Goal: Information Seeking & Learning: Learn about a topic

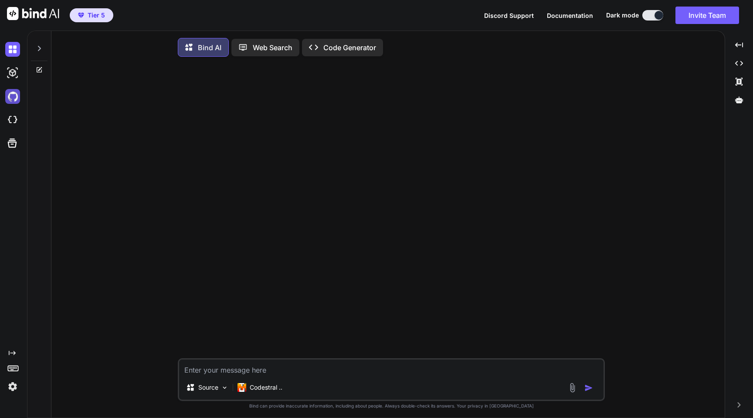
click at [7, 102] on img at bounding box center [12, 96] width 15 height 15
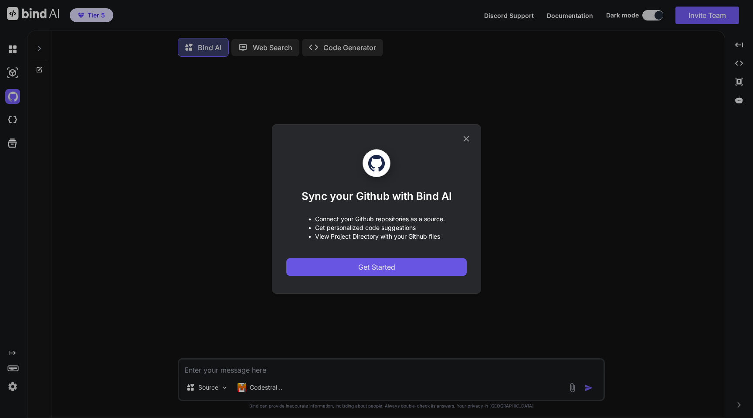
click at [421, 265] on button "Get Started" at bounding box center [376, 266] width 180 height 17
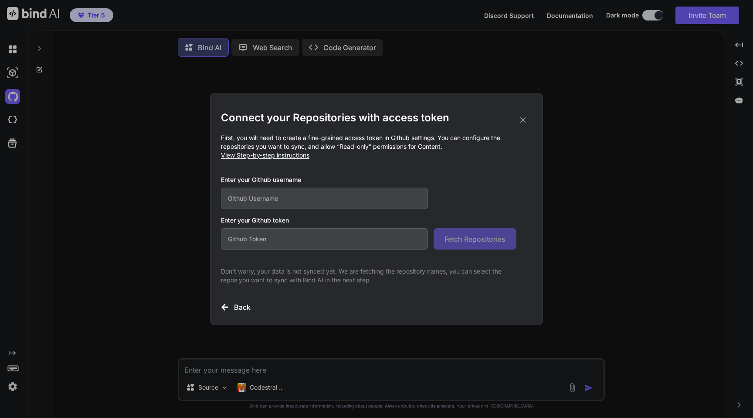
click at [303, 193] on input "text" at bounding box center [324, 197] width 207 height 21
click at [166, 233] on div "Connect your Repositories with access token First, you will need to create a fi…" at bounding box center [376, 209] width 753 height 418
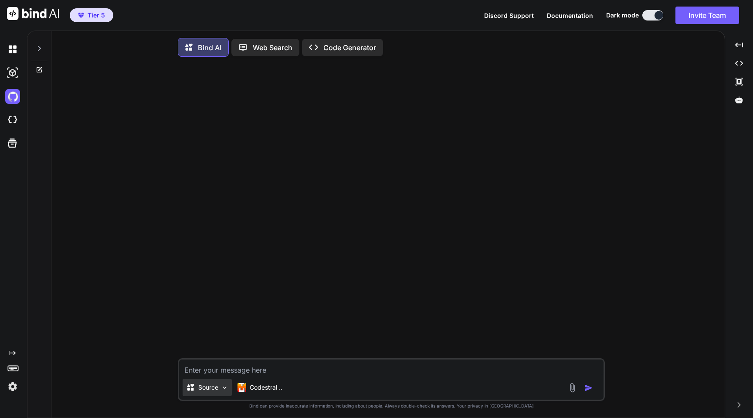
click at [211, 389] on p "Source" at bounding box center [208, 387] width 20 height 9
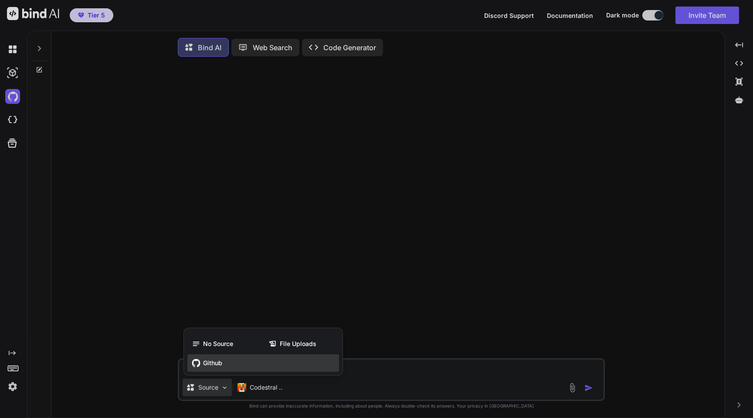
click at [210, 362] on span "Github" at bounding box center [212, 362] width 19 height 9
type textarea "x"
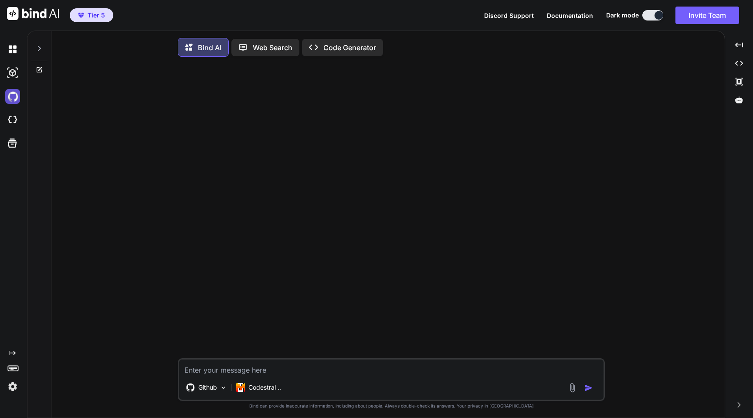
click at [11, 102] on img at bounding box center [12, 96] width 15 height 15
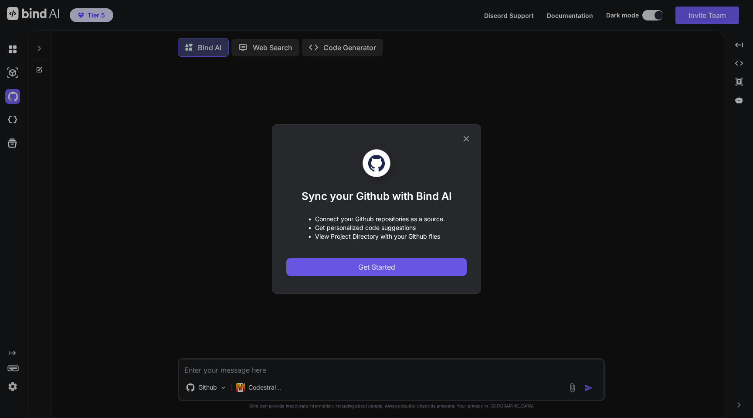
click at [348, 266] on button "Get Started" at bounding box center [376, 266] width 180 height 17
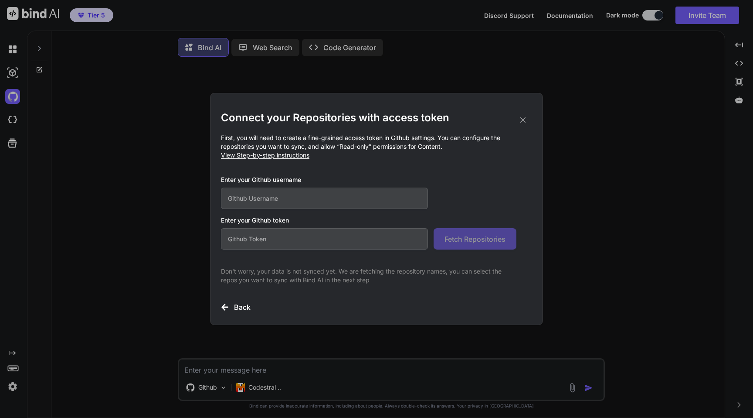
click at [332, 238] on input "text" at bounding box center [324, 238] width 207 height 21
paste input "github_pat_11ARD32II0Lfpb5pE6ocWi_PVzaxXJVjAOirN1KF00htYqikQeRCwlhuoYcM5asL2WHR…"
type input "github_pat_11ARD32II0Lfpb5pE6ocWi_PVzaxXJVjAOirN1KF00htYqikQeRCwlhuoYcM5asL2WHR…"
click at [291, 198] on input "text" at bounding box center [324, 197] width 207 height 21
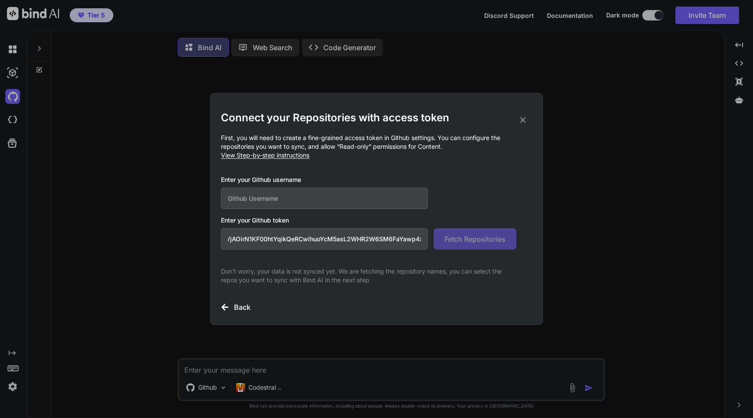
scroll to position [0, 0]
paste input "Rohit9ine"
type input "Rohit9ine"
click at [462, 232] on button "Fetch Repositories" at bounding box center [475, 238] width 83 height 21
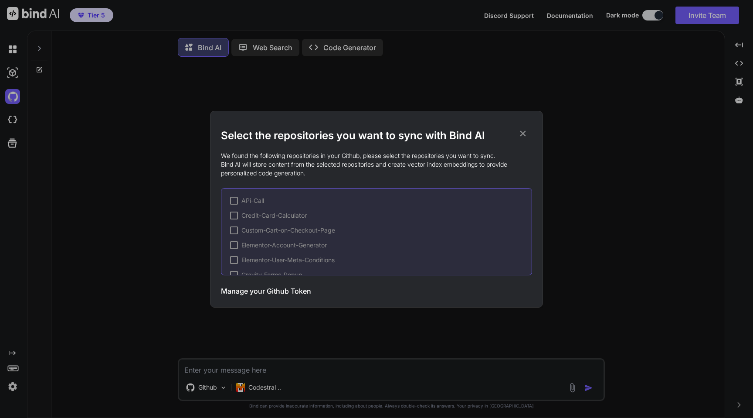
scroll to position [102, 0]
click at [283, 292] on h3 "Manage your Github Token" at bounding box center [266, 290] width 90 height 10
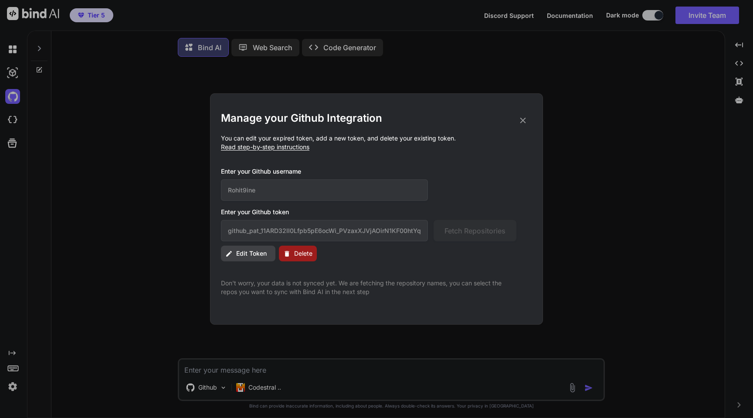
click at [251, 252] on span "Edit Token" at bounding box center [251, 253] width 31 height 9
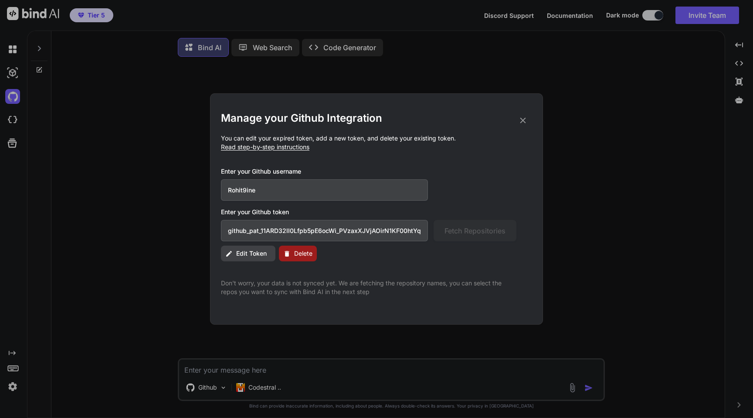
click at [286, 232] on input "github_pat_11ARD32II0Lfpb5pE6ocWi_PVzaxXJVjAOirN1KF00htYqikQeRCwlhuoYcM5asL2WHR…" at bounding box center [324, 230] width 207 height 21
paste input "hp_jND3zZfLR4AcwVVRrzwtSLM70Wt9EV1Xj1eE"
type input "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"
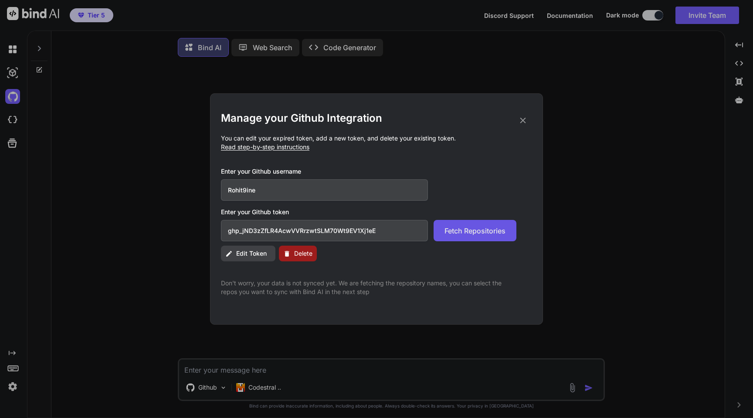
click at [463, 230] on span "Fetch Repositories" at bounding box center [475, 230] width 61 height 10
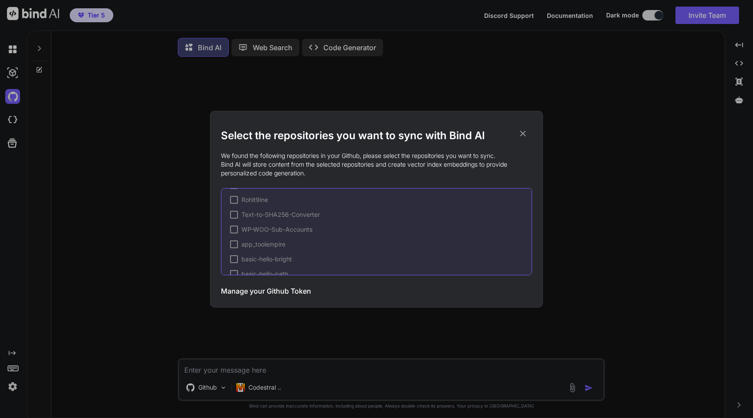
scroll to position [157, 0]
click at [233, 216] on div "APi-Call Credit-Card-Calculator Custom-Cart-on-Checkout-Page Elementor-Account-…" at bounding box center [376, 231] width 311 height 87
click at [233, 220] on div at bounding box center [234, 221] width 8 height 8
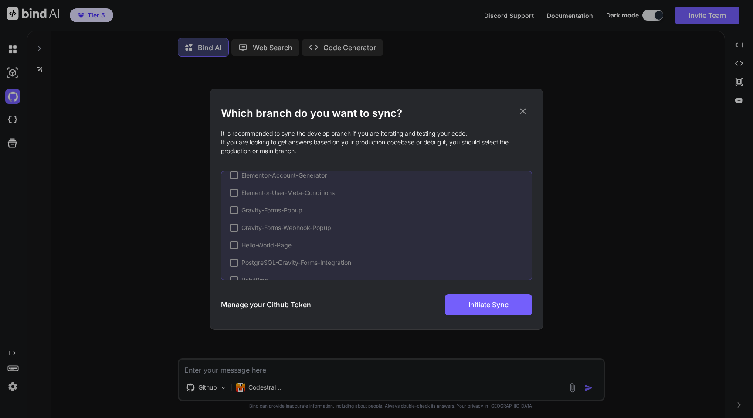
scroll to position [198, 0]
click at [247, 208] on div at bounding box center [246, 208] width 8 height 8
click at [465, 302] on button "Initiate Sync" at bounding box center [488, 304] width 87 height 21
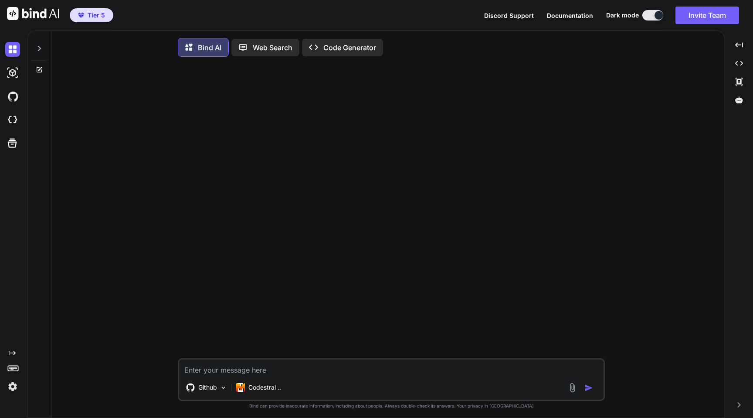
type textarea "x"
click at [8, 99] on img at bounding box center [12, 96] width 15 height 15
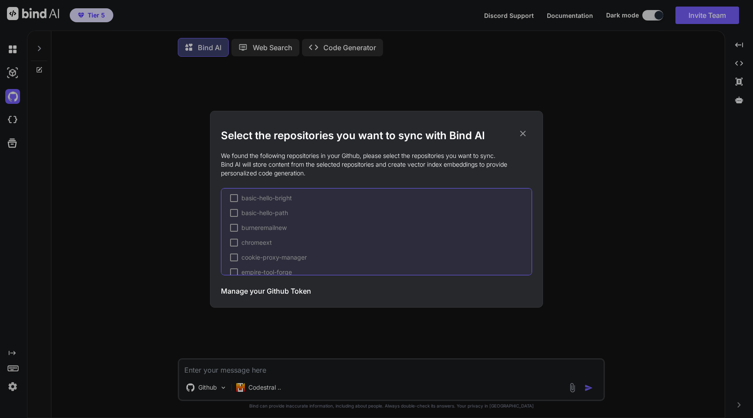
scroll to position [143, 0]
click at [527, 135] on icon at bounding box center [523, 134] width 10 height 10
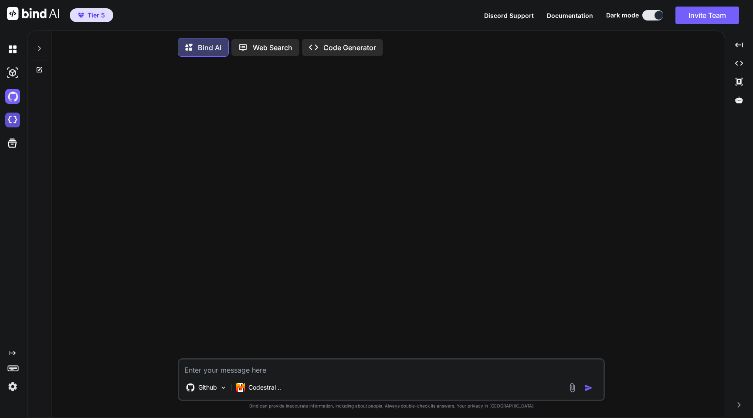
click at [14, 122] on img at bounding box center [12, 119] width 15 height 15
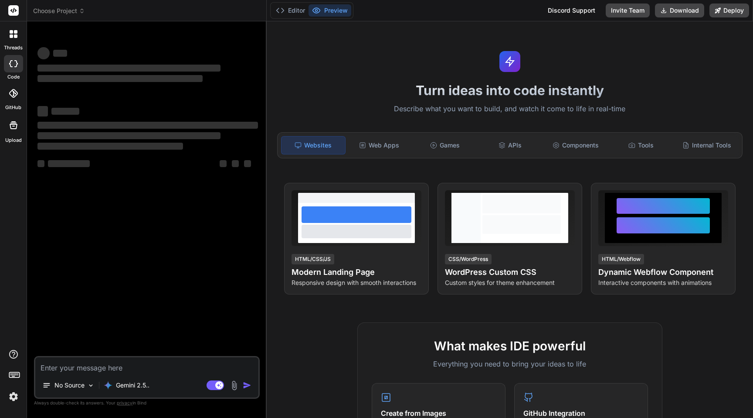
click at [60, 13] on span "Choose Project" at bounding box center [59, 11] width 52 height 9
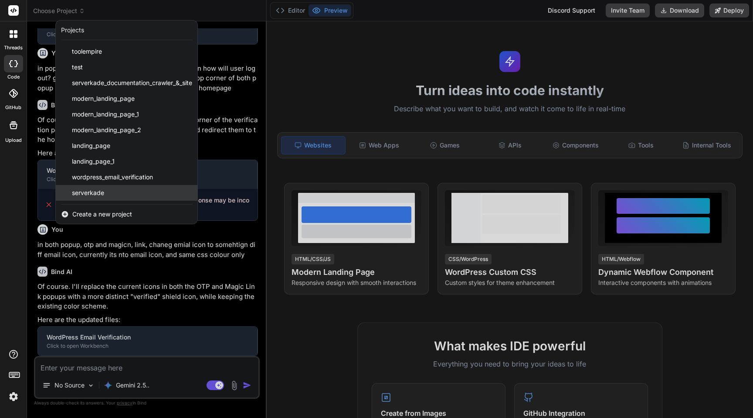
type textarea "x"
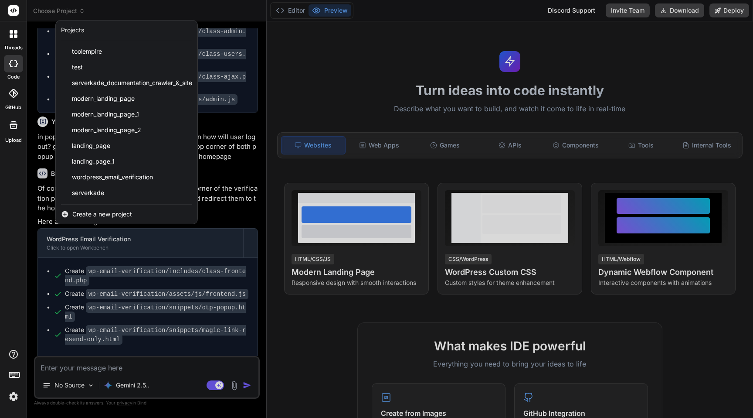
scroll to position [571, 0]
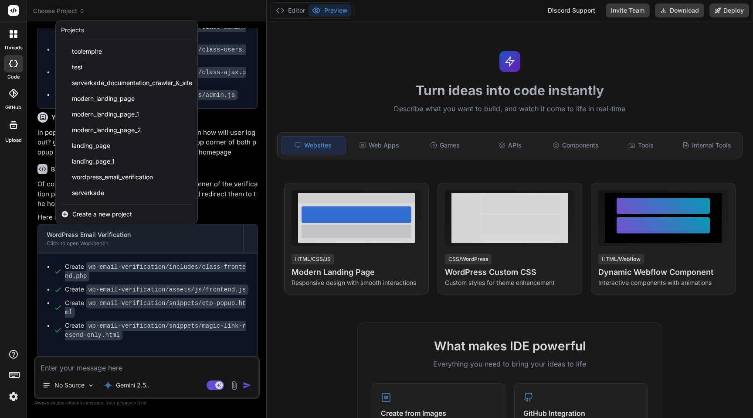
click at [101, 210] on span "Create a new project" at bounding box center [102, 214] width 60 height 9
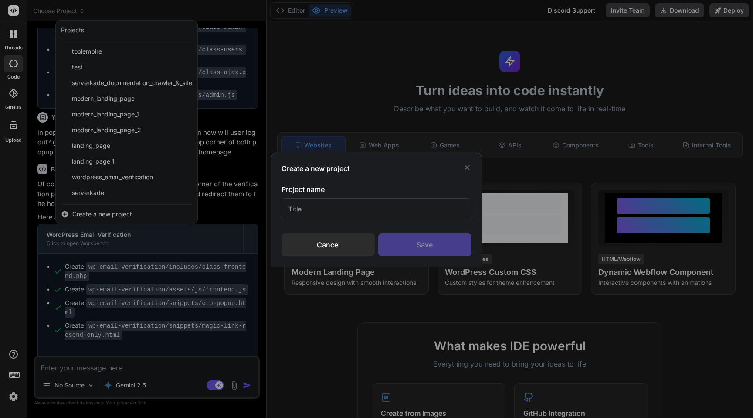
click at [339, 214] on input "text" at bounding box center [377, 208] width 190 height 21
type input "app_"
type textarea "x"
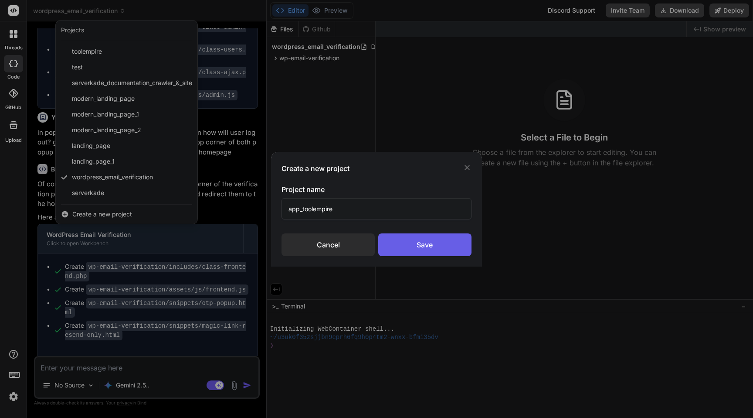
type input "app_toolempire"
click at [439, 249] on div "Save" at bounding box center [424, 244] width 93 height 23
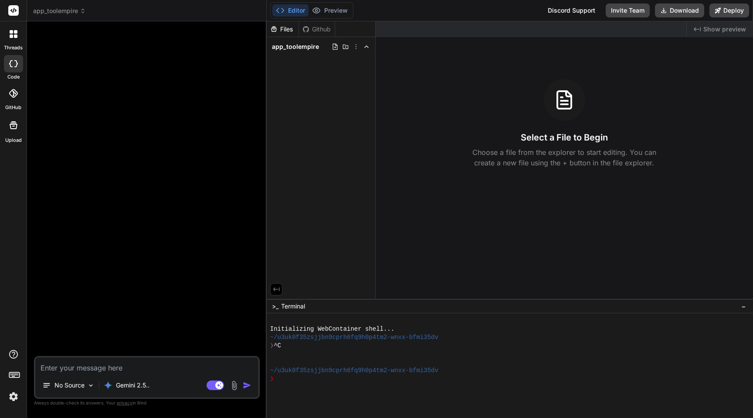
click at [14, 94] on icon at bounding box center [13, 93] width 9 height 9
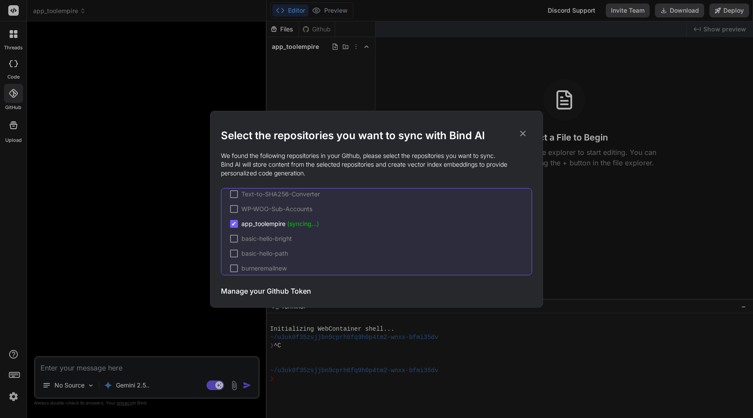
scroll to position [153, 0]
click at [523, 132] on icon at bounding box center [523, 134] width 10 height 10
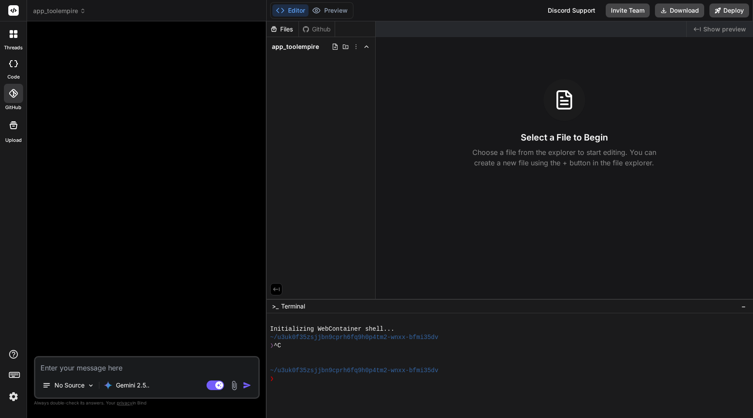
click at [74, 12] on span "app_toolempire" at bounding box center [59, 11] width 53 height 9
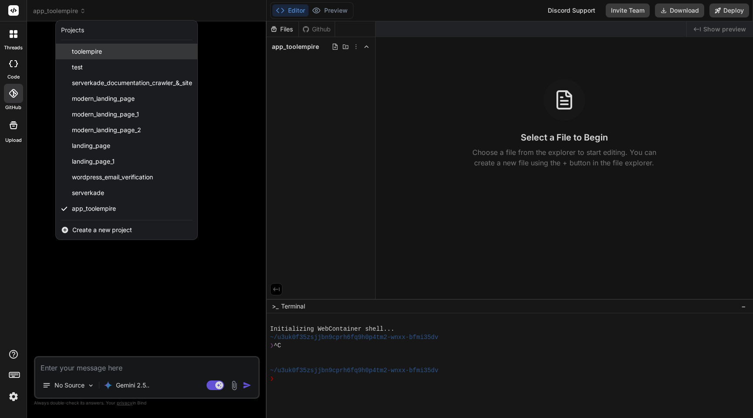
click at [128, 54] on div "toolempire" at bounding box center [127, 52] width 142 height 16
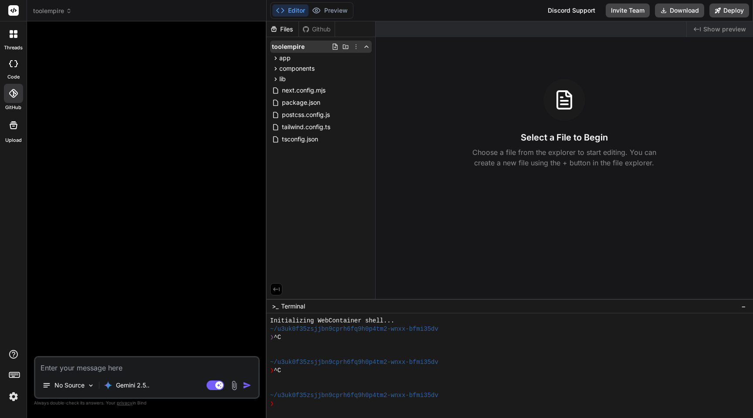
click at [355, 48] on icon at bounding box center [356, 46] width 7 height 7
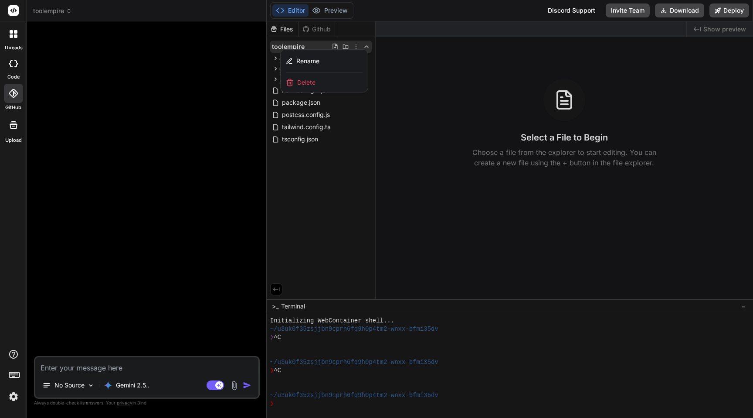
click at [304, 80] on span "Delete" at bounding box center [306, 82] width 18 height 9
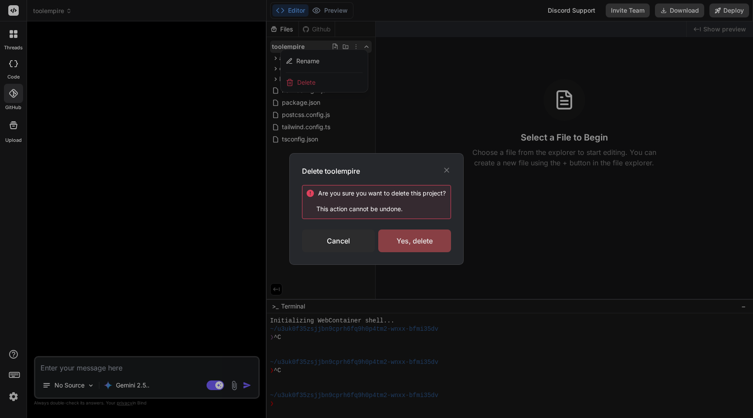
click at [439, 241] on div "Yes, delete" at bounding box center [414, 240] width 73 height 23
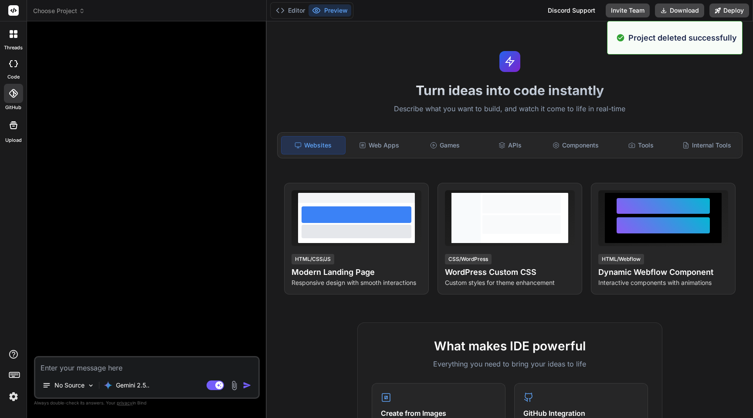
click at [74, 12] on span "Choose Project" at bounding box center [59, 11] width 52 height 9
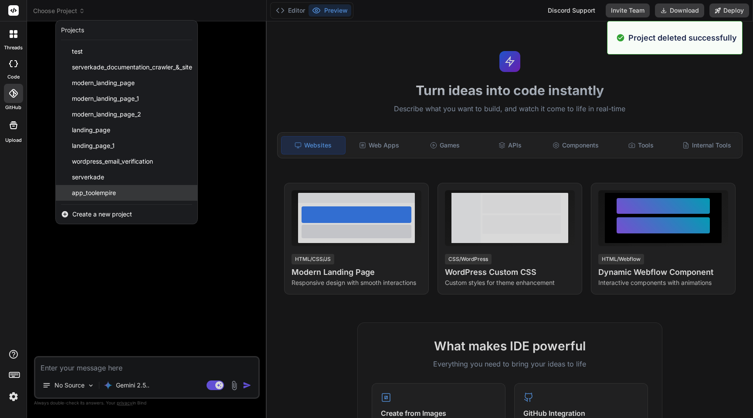
click at [109, 191] on span "app_toolempire" at bounding box center [94, 192] width 44 height 9
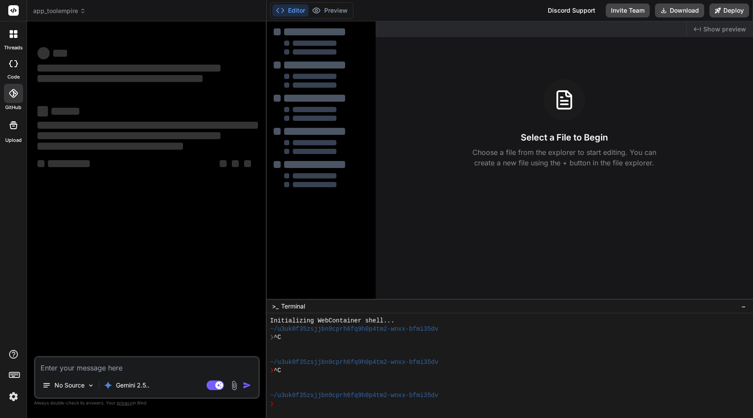
scroll to position [41, 0]
type textarea "x"
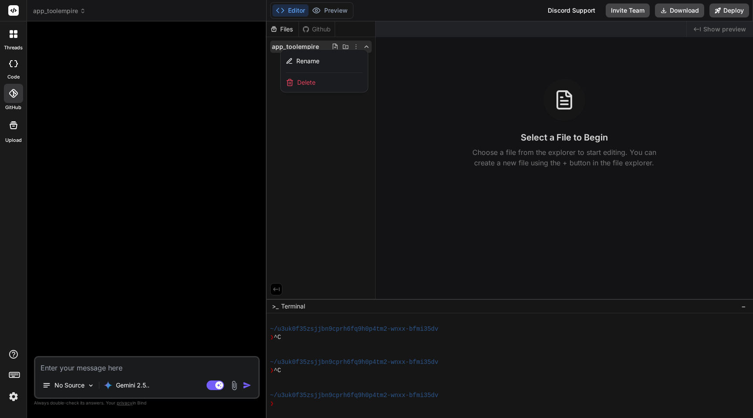
click at [11, 92] on icon at bounding box center [13, 93] width 9 height 9
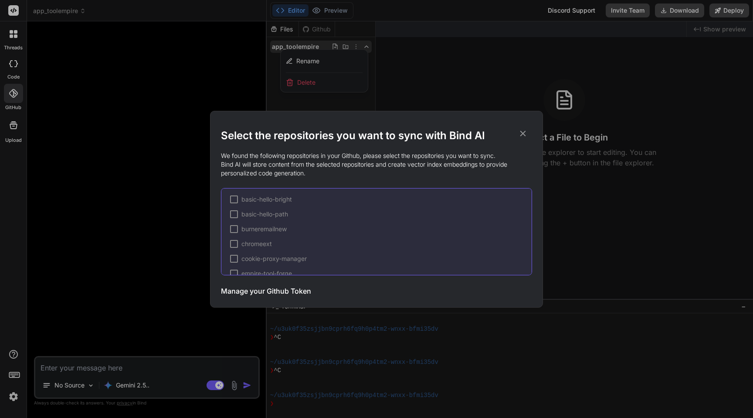
scroll to position [133, 0]
click at [284, 244] on span "app_toolempire (syncing...)" at bounding box center [280, 245] width 78 height 9
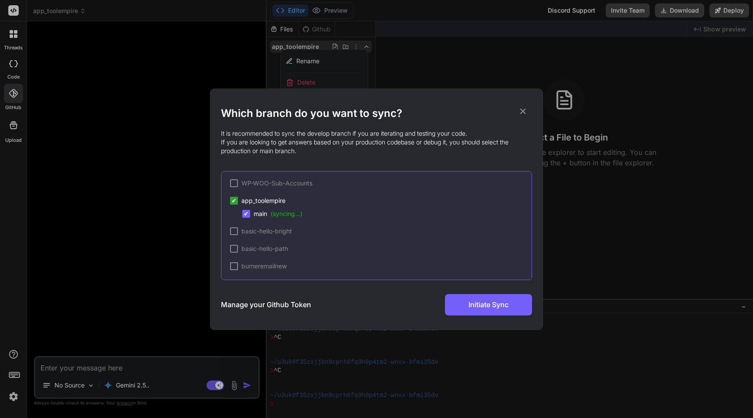
scroll to position [200, 0]
click at [162, 161] on div "Which branch do you want to sync? It is recommended to sync the develop branch …" at bounding box center [376, 209] width 753 height 418
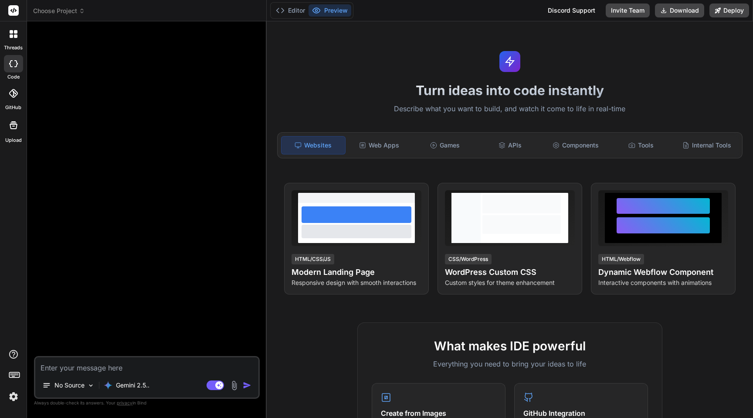
type textarea "x"
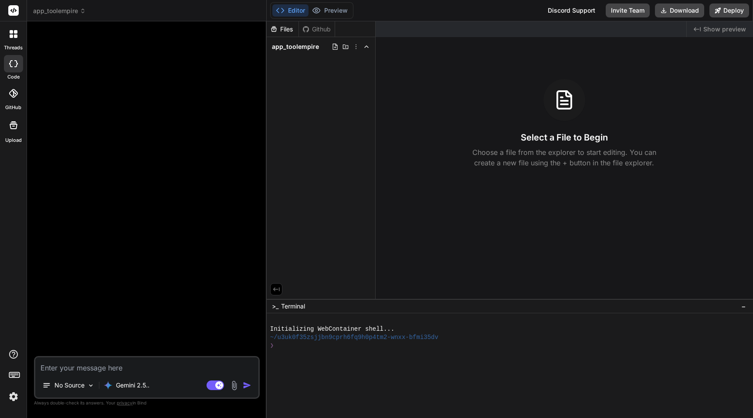
click at [15, 102] on div at bounding box center [13, 93] width 19 height 19
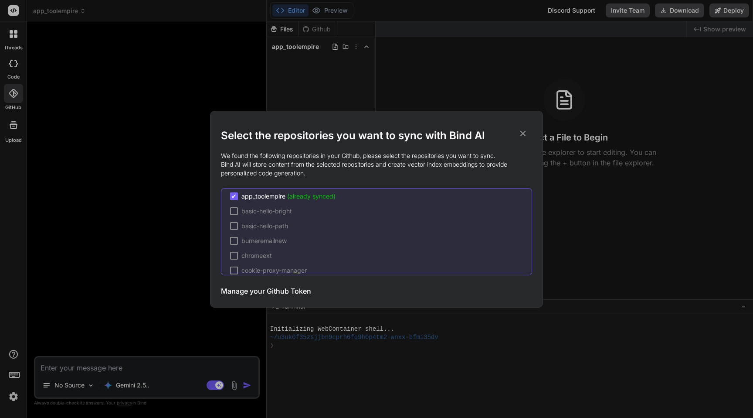
scroll to position [136, 0]
click at [520, 133] on icon at bounding box center [523, 134] width 10 height 10
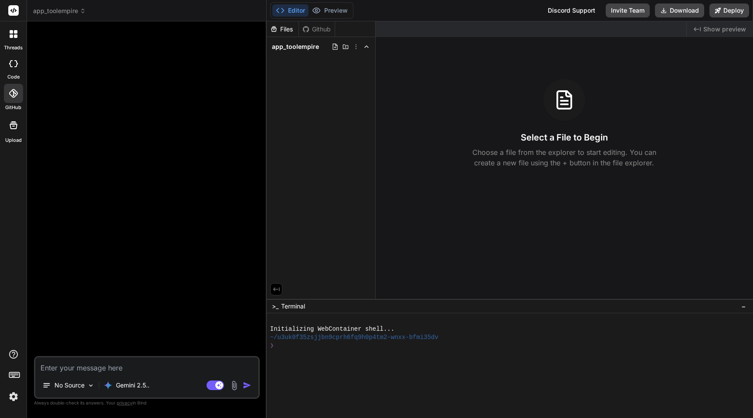
click at [115, 362] on textarea at bounding box center [146, 365] width 223 height 16
type textarea "i"
type textarea "x"
type textarea "i"
type textarea "x"
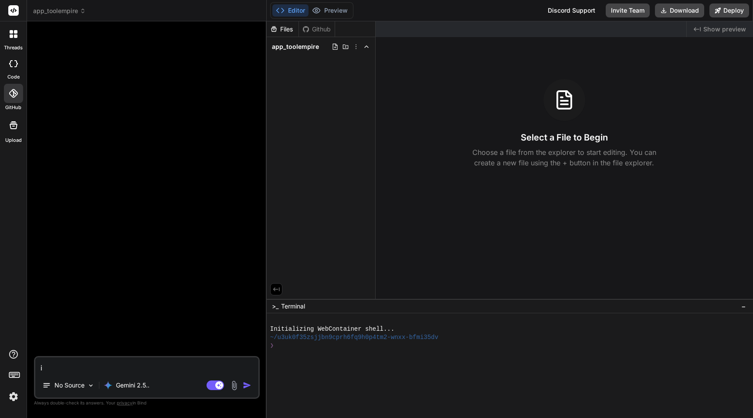
type textarea "i w"
type textarea "x"
type textarea "i wa"
type textarea "x"
type textarea "i wan"
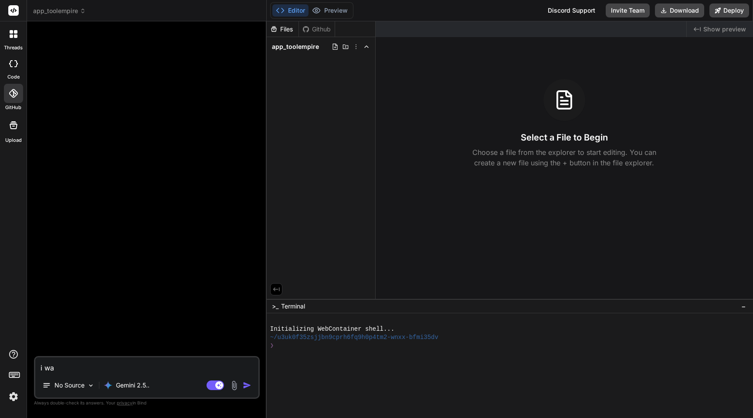
type textarea "x"
type textarea "i want"
type textarea "x"
type textarea "i want"
type textarea "x"
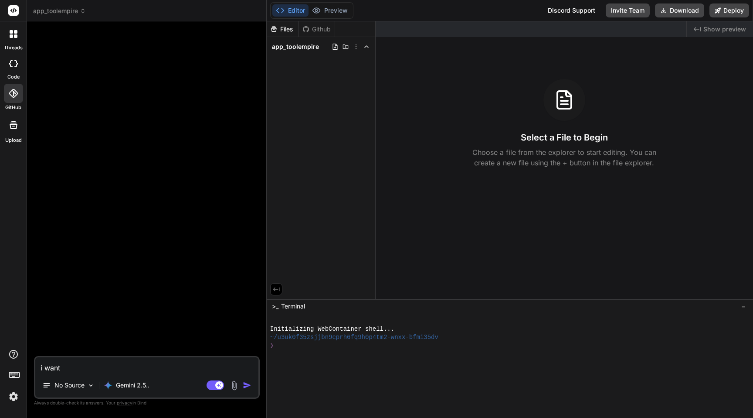
type textarea "i want t"
type textarea "x"
type textarea "i want to"
type textarea "x"
type textarea "i want to"
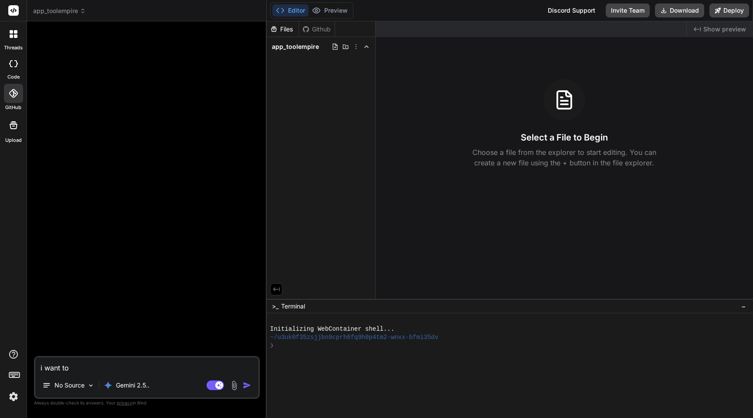
type textarea "x"
type textarea "i want to a"
type textarea "x"
type textarea "i want to ad"
type textarea "x"
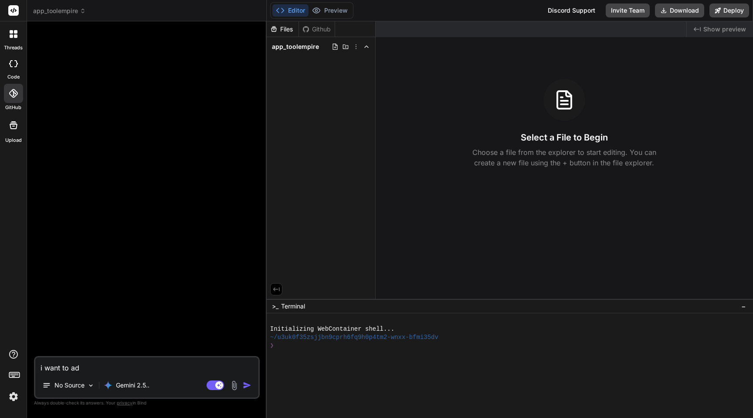
type textarea "i want to add"
type textarea "x"
type textarea "i want to add"
type textarea "x"
type textarea "i want to add s"
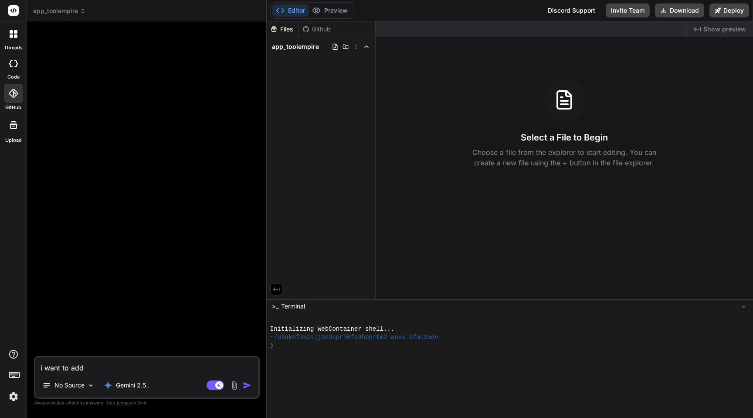
type textarea "x"
type textarea "i want to add st"
type textarea "x"
type textarea "i want to add str"
type textarea "x"
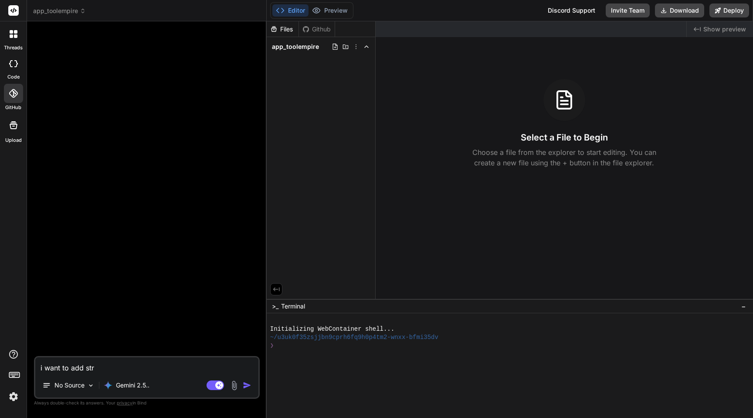
type textarea "i want to add stri"
type textarea "x"
type textarea "i want to add strip"
type textarea "x"
type textarea "i want to add stri"
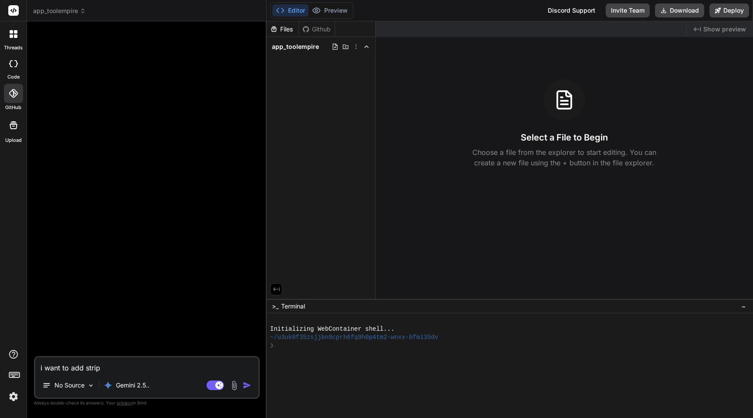
type textarea "x"
type textarea "i want to add str"
type textarea "x"
type textarea "i want to add st"
type textarea "x"
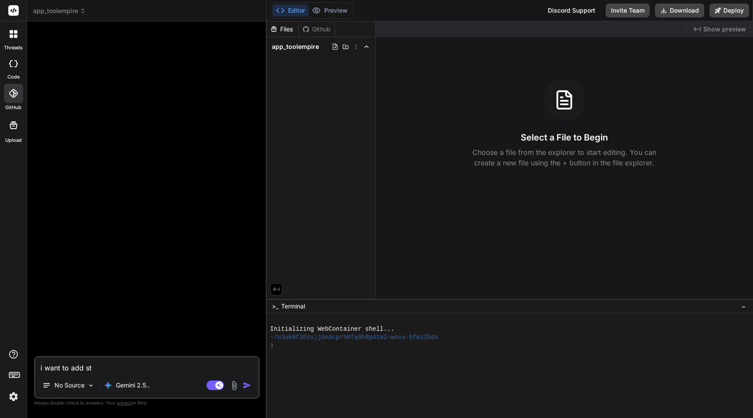
type textarea "i want to add s"
type textarea "x"
type textarea "i want to add st"
type textarea "x"
type textarea "i want to add str"
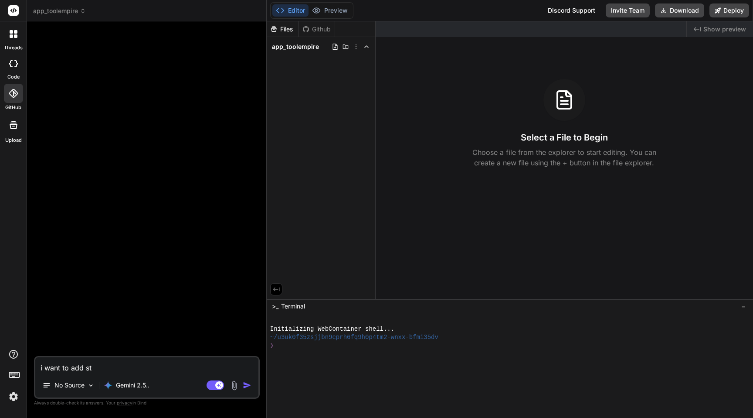
type textarea "x"
type textarea "i want to add stri"
type textarea "x"
type textarea "i want to add strip"
type textarea "x"
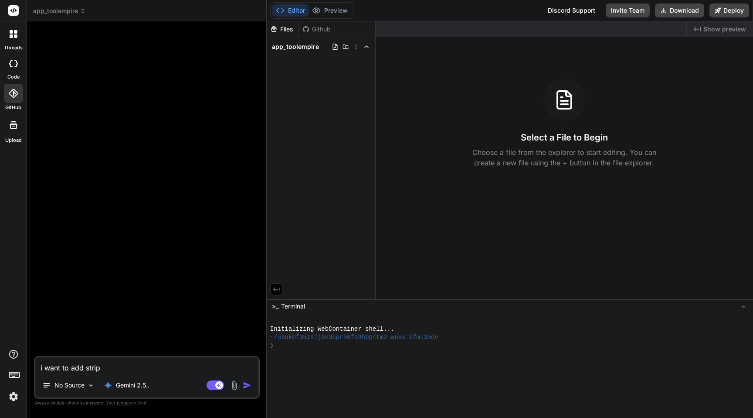
type textarea "i want to add stri"
type textarea "x"
type textarea "i want to add str"
type textarea "x"
type textarea "i want to add st"
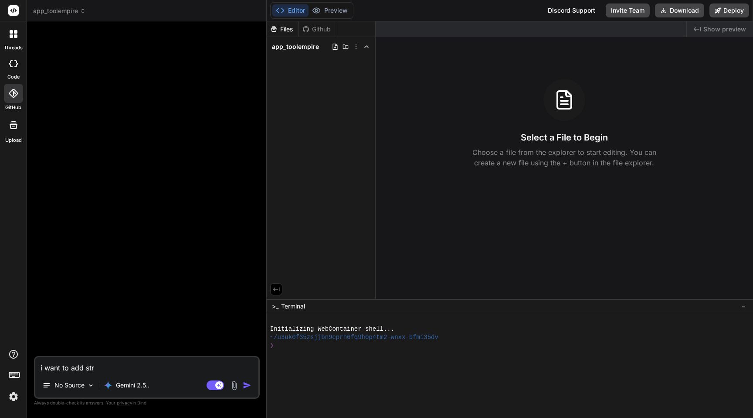
type textarea "x"
type textarea "i want to add s"
type textarea "x"
type textarea "i want to add"
type textarea "x"
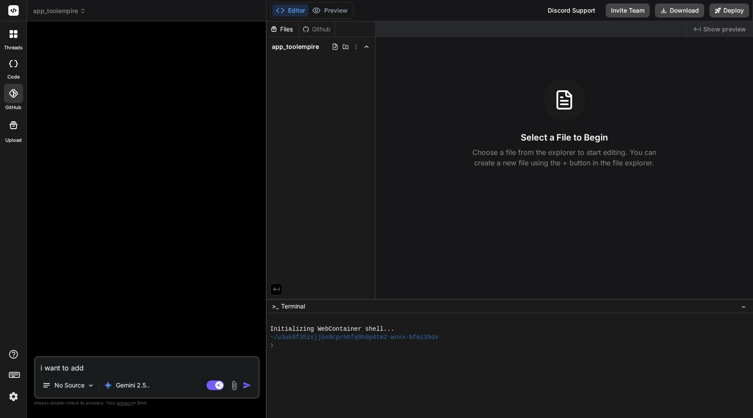
type textarea "i want to add p"
type textarea "x"
type textarea "i want to add pa"
type textarea "x"
type textarea "i want to add pay"
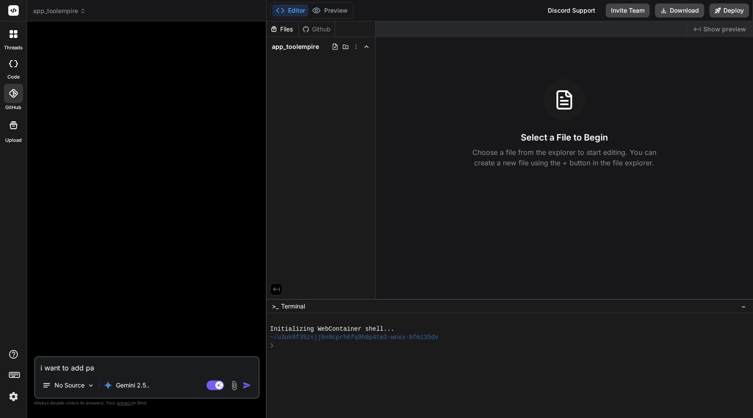
type textarea "x"
type textarea "i want to add payp"
type textarea "x"
type textarea "i want to add paypa"
type textarea "x"
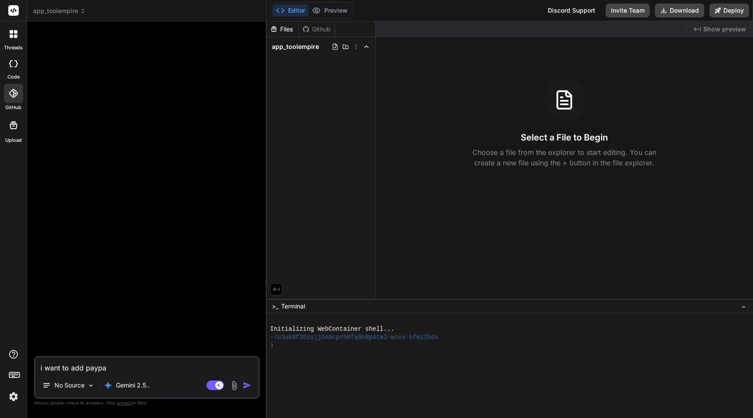
type textarea "i want to add paypa"
type textarea "x"
type textarea "i want to add paypa i"
type textarea "x"
type textarea "i want to add paypa in"
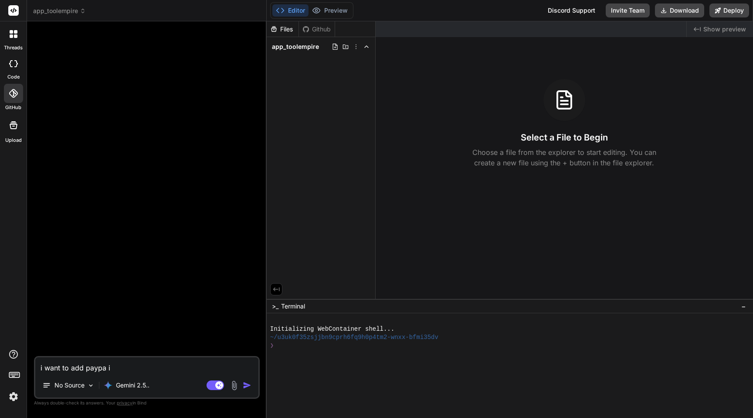
type textarea "x"
type textarea "i want to add paypa in"
type textarea "x"
type textarea "i want to add paypa in m"
type textarea "x"
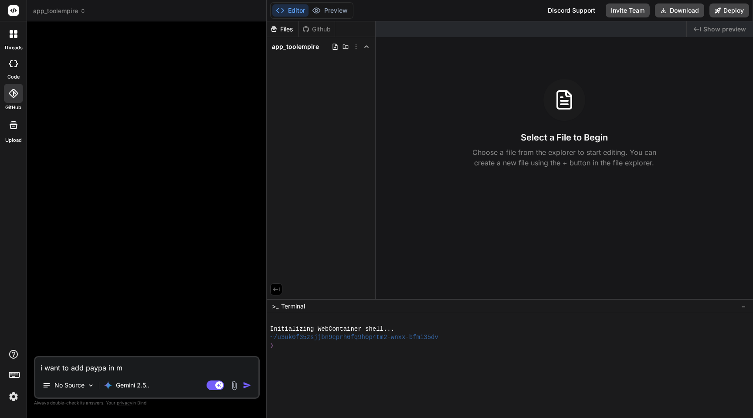
type textarea "i want to add paypa in my"
type textarea "x"
type textarea "i want to add paypa in my"
type textarea "x"
type textarea "i want to add paypa in my p"
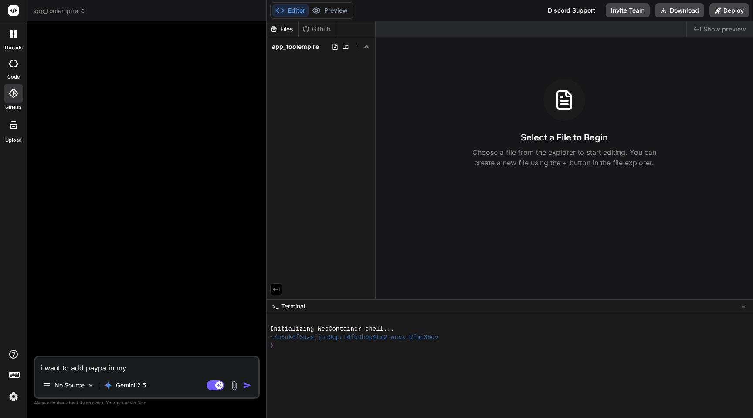
type textarea "x"
type textarea "i want to add paypa in my pr"
type textarea "x"
type textarea "i want to add paypa in my pro"
type textarea "x"
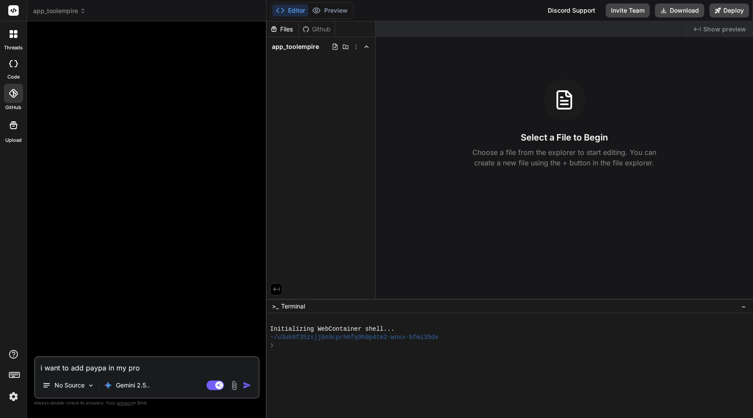
type textarea "i want to add paypa in my proj"
type textarea "x"
type textarea "i want to add paypa in my proje"
type textarea "x"
type textarea "i want to add paypa in my projec"
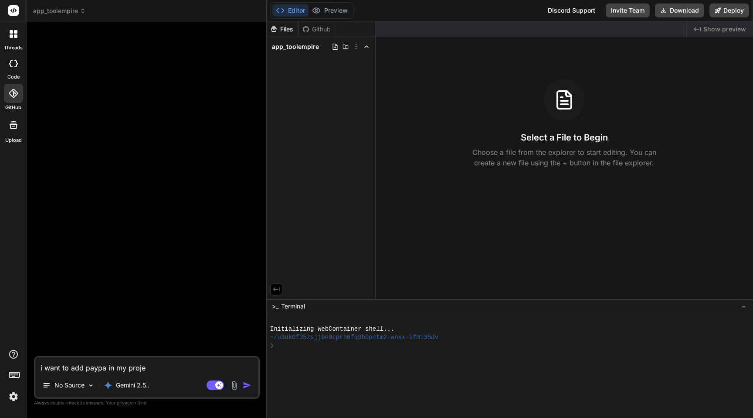
type textarea "x"
type textarea "i want to add paypa in my project"
type textarea "x"
click at [104, 369] on textarea "i want to add paypa in my project" at bounding box center [146, 365] width 223 height 16
type textarea "i want to add paypay in my project"
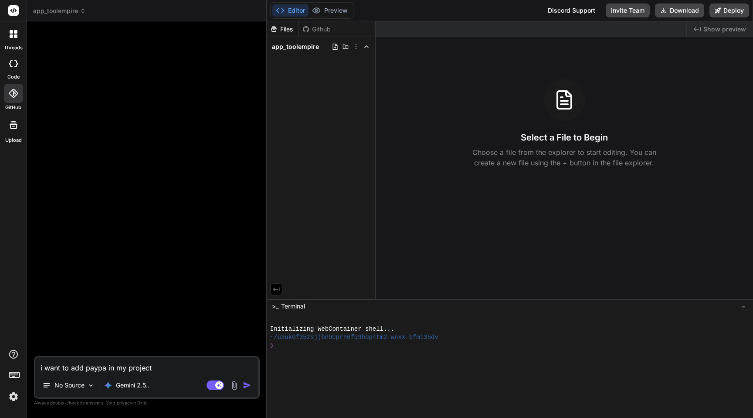
type textarea "x"
type textarea "i want to add paypa in my project"
type textarea "x"
type textarea "i want to add paypal in my project"
type textarea "x"
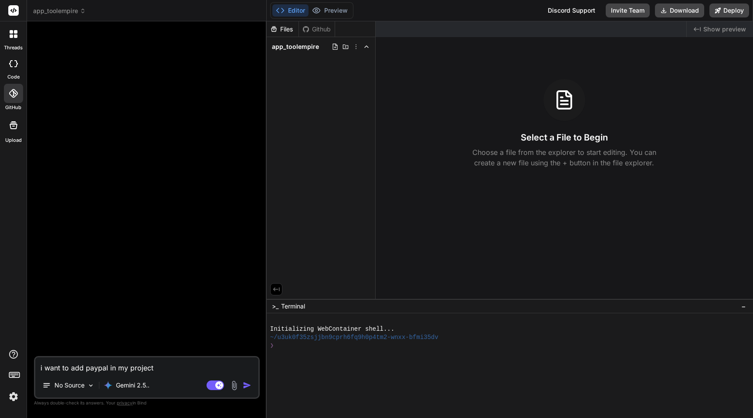
type textarea "i want to add paypal in my project"
type textarea "x"
type textarea "i want to add paypal p in my project"
type textarea "x"
type textarea "i want to add paypal pa in my project"
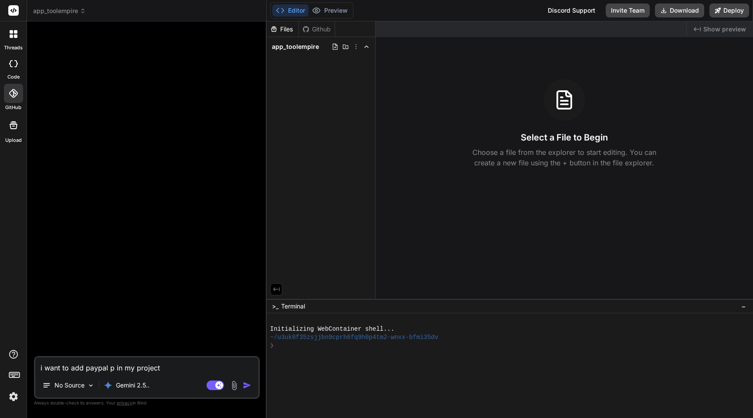
type textarea "x"
type textarea "i want to add paypal pay in my project"
type textarea "x"
type textarea "i want to add paypal paye in my project"
type textarea "x"
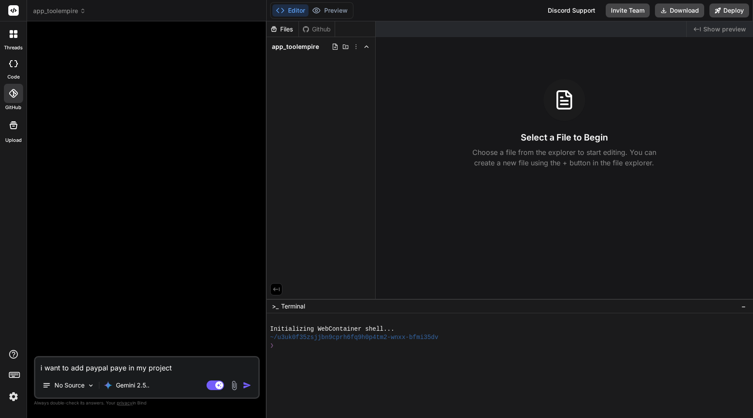
type textarea "i want to add paypal payem in my project"
type textarea "x"
type textarea "i want to add paypal payemn in my project"
type textarea "x"
type textarea "i want to add paypal payemnt in my project"
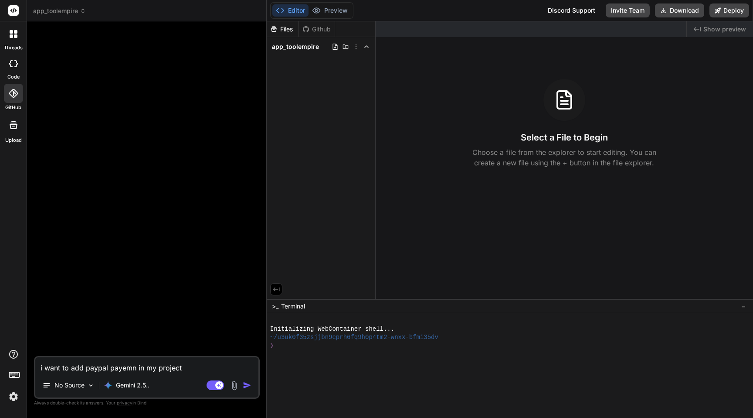
type textarea "x"
type textarea "i want to add paypal payemnt in my project"
type textarea "x"
type textarea "i want to add paypal payemnt in my project"
type textarea "x"
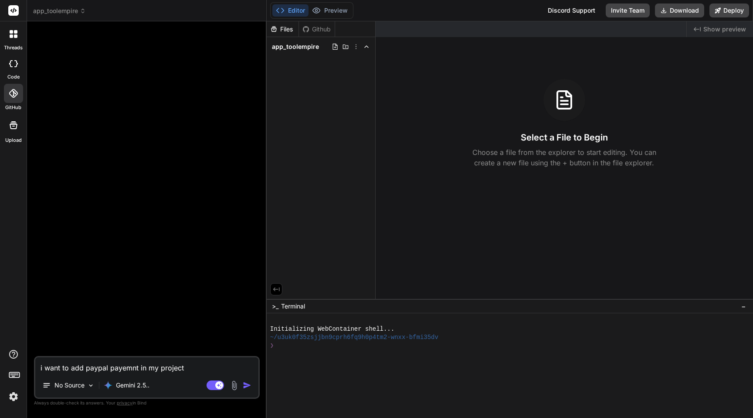
type textarea "i want to add paypal payemn in my project"
type textarea "x"
type textarea "i want to add paypal payem in my project"
type textarea "x"
type textarea "i want to add paypal paye in my project"
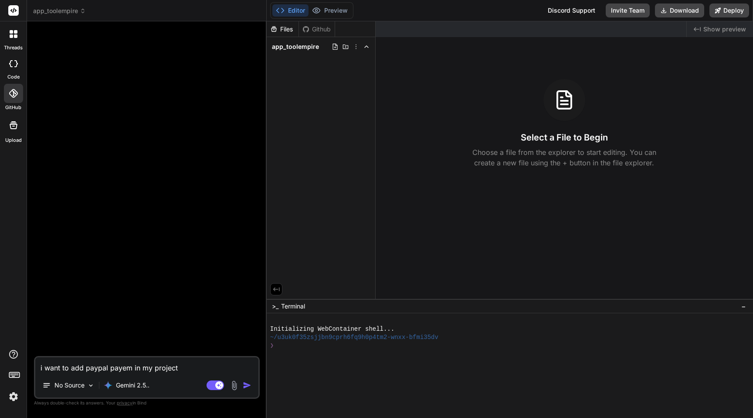
type textarea "x"
type textarea "i want to add paypal pay in my project"
type textarea "x"
type textarea "i want to add paypal paym in my project"
type textarea "x"
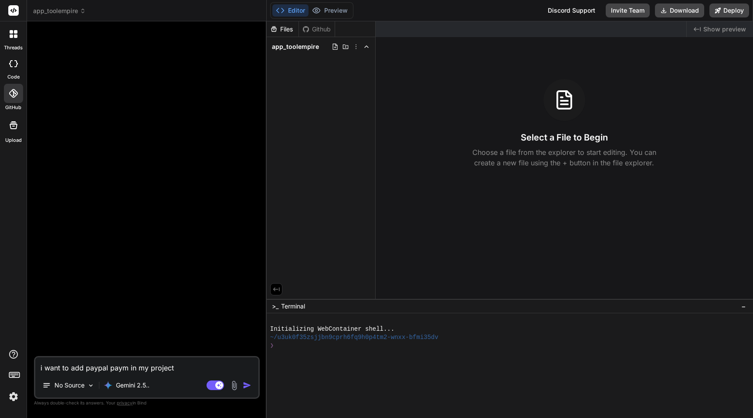
type textarea "i want to add paypal payme in my project"
type textarea "x"
type textarea "i want to add paypal paymen in my project"
type textarea "x"
type textarea "i want to add paypal payment in my project"
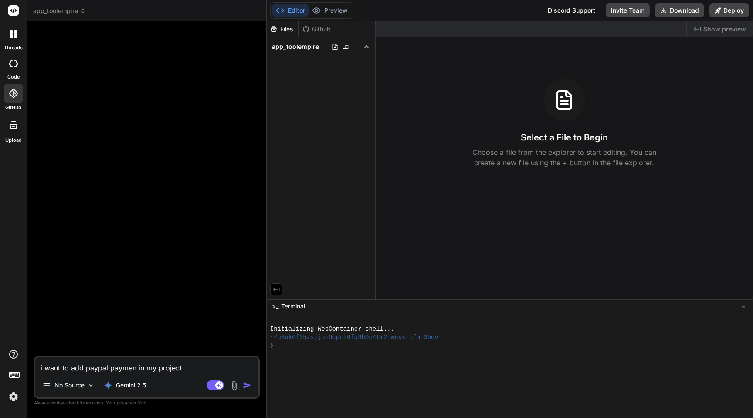
type textarea "x"
type textarea "i want to add paypal payment in my project"
type textarea "x"
click at [198, 363] on textarea "i want to add paypal payment in my project" at bounding box center [146, 365] width 223 height 16
type textarea "i want to add paypal payment in my project,"
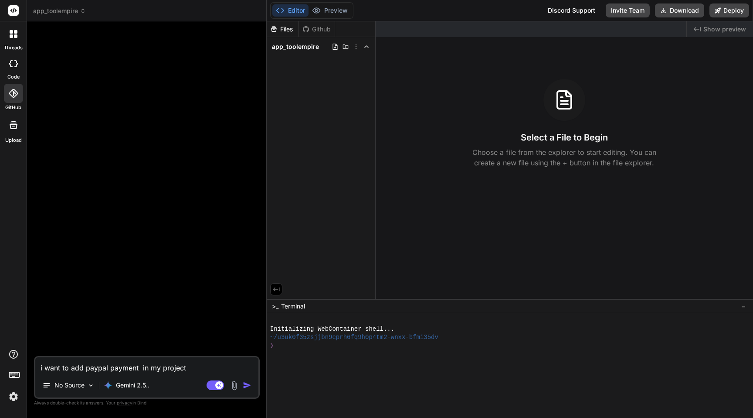
type textarea "x"
type textarea "i want to add paypal payment in my project,"
type textarea "x"
type textarea "i want to add paypal payment in my project, s"
type textarea "x"
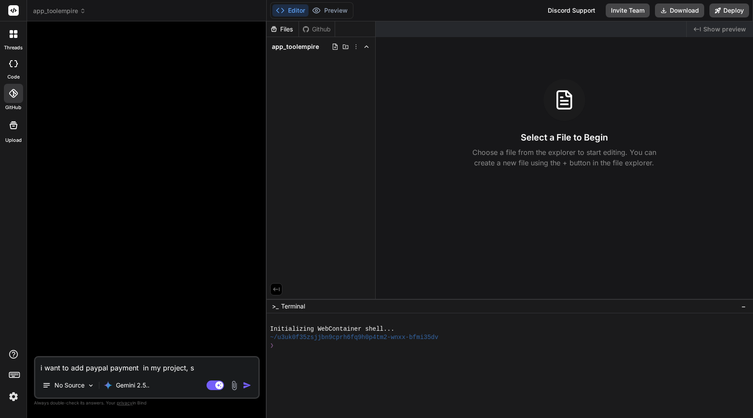
type textarea "i want to add paypal payment in my project, so"
type textarea "x"
type textarea "i want to add paypal payment in my project, so"
type textarea "x"
type textarea "i want to add paypal payment in my project, so t"
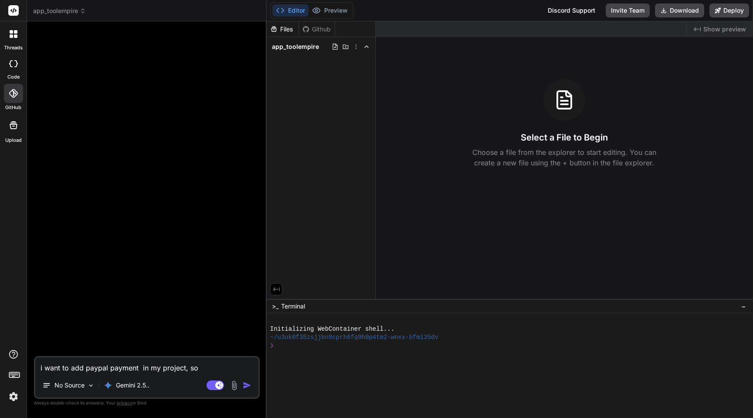
type textarea "x"
type textarea "i want to add paypal payment in my project, so ta"
type textarea "x"
type textarea "i want to add paypal payment in my project, so tat"
type textarea "x"
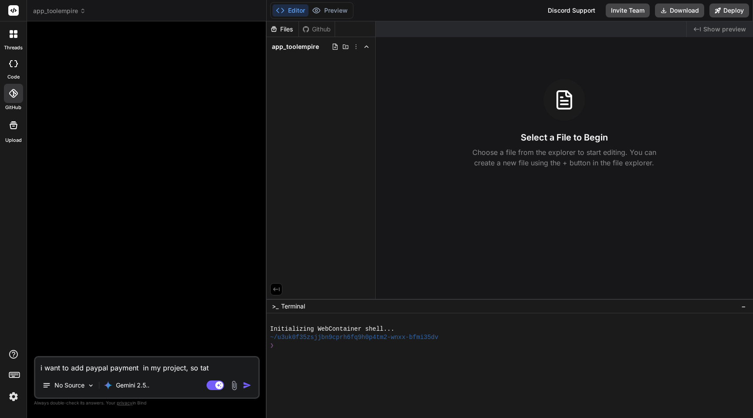
type textarea "i want to add paypal payment in my project, so ta"
type textarea "x"
type textarea "i want to add paypal payment in my project, so t"
type textarea "x"
type textarea "i want to add paypal payment in my project, so ta"
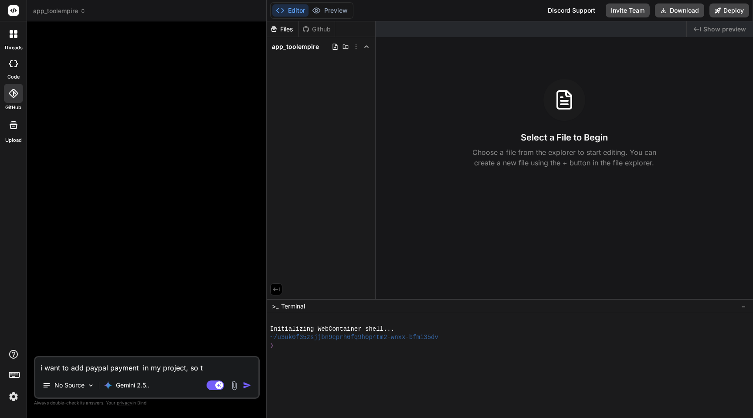
type textarea "x"
type textarea "i want to add paypal payment in my project, so tat"
type textarea "x"
type textarea "i want to add paypal payment in my project, so ta"
type textarea "x"
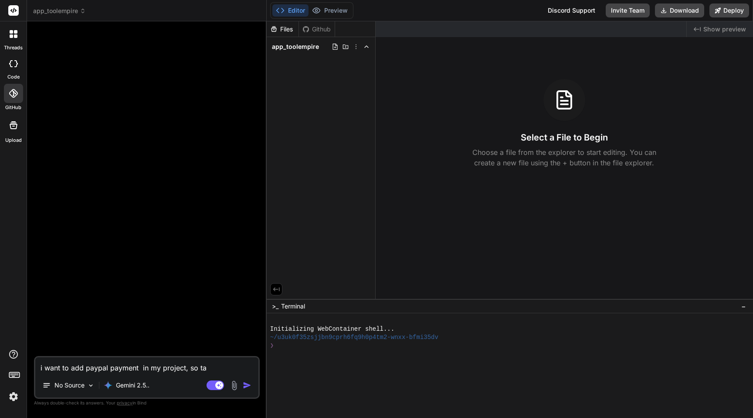
type textarea "i want to add paypal payment in my project, so t"
type textarea "x"
type textarea "i want to add paypal payment in my project, so th"
type textarea "x"
type textarea "i want to add paypal payment in my project, so tha"
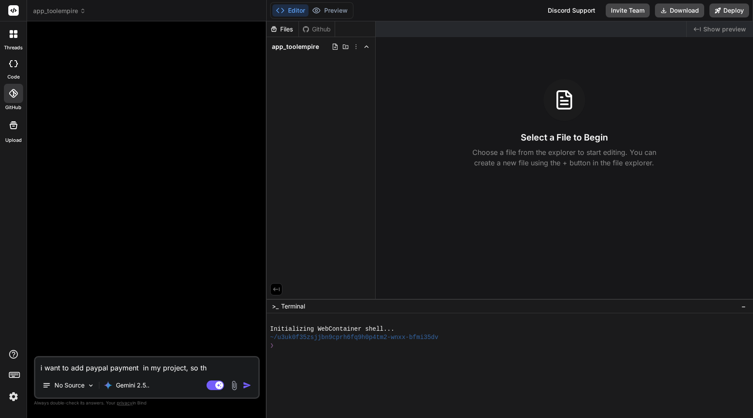
type textarea "x"
type textarea "i want to add paypal payment in my project, so that"
type textarea "x"
type textarea "i want to add paypal payment in my project, so that"
type textarea "x"
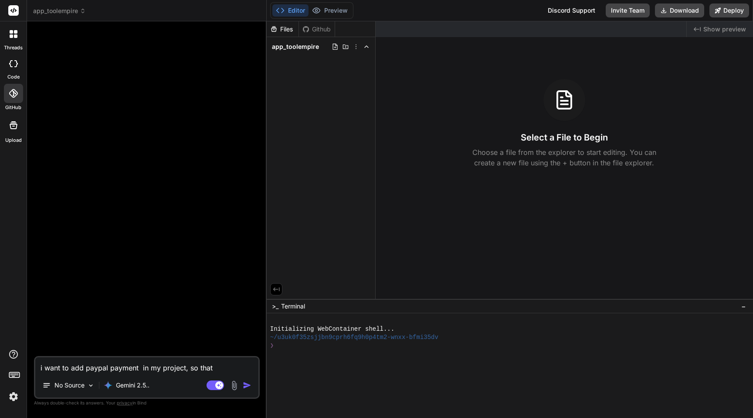
type textarea "i want to add paypal payment in my project, so that u"
type textarea "x"
type textarea "i want to add paypal payment in my project, so that us"
type textarea "x"
type textarea "i want to add paypal payment in my project, so that use"
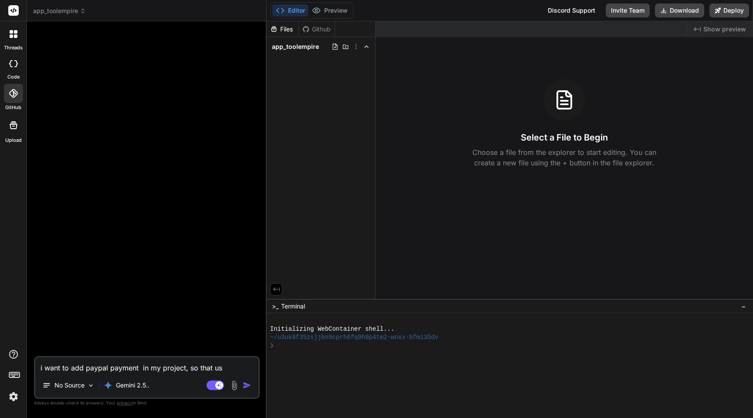
type textarea "x"
type textarea "i want to add paypal payment in my project, so that user"
type textarea "x"
type textarea "i want to add paypal payment in my project, so that user"
type textarea "x"
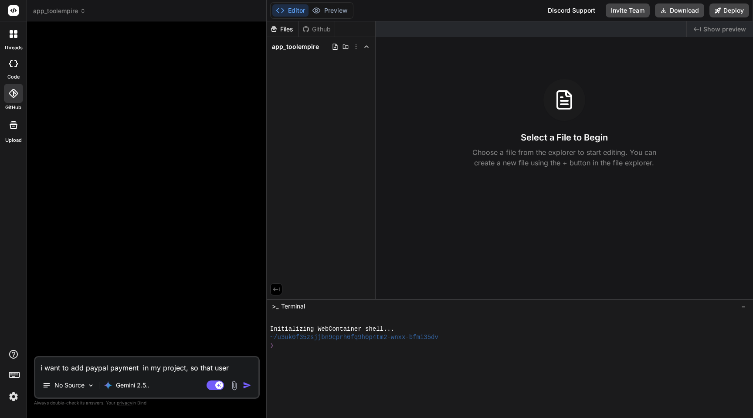
type textarea "i want to add paypal payment in my project, so that user c"
type textarea "x"
type textarea "i want to add paypal payment in my project, so that user ca"
type textarea "x"
type textarea "i want to add paypal payment in my project, so that user can"
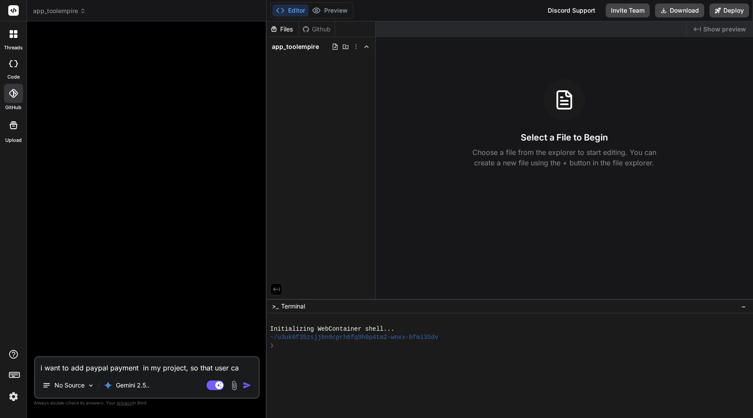
type textarea "x"
type textarea "i want to add paypal payment in my project, so that user can"
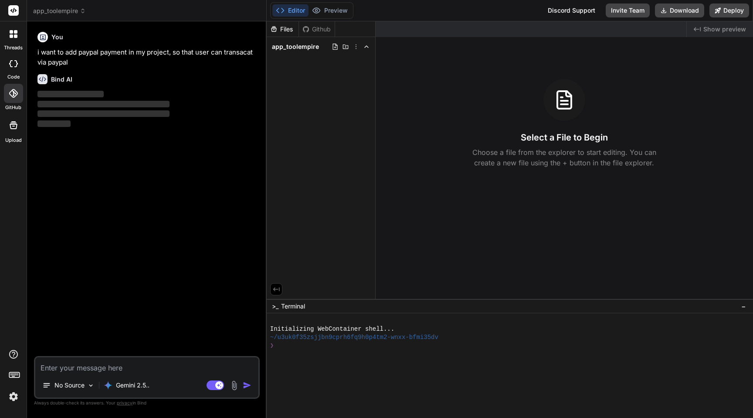
click at [71, 57] on p "i want to add paypal payment in my project, so that user can transacat via payp…" at bounding box center [147, 58] width 221 height 20
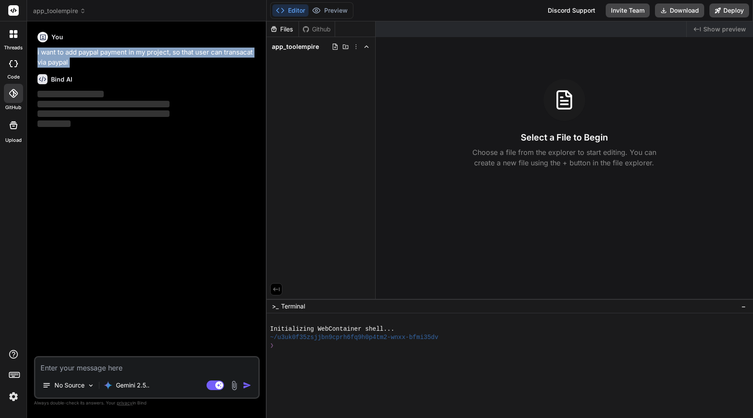
copy div "i want to add paypal payment in my project, so that user can transacat via payp…"
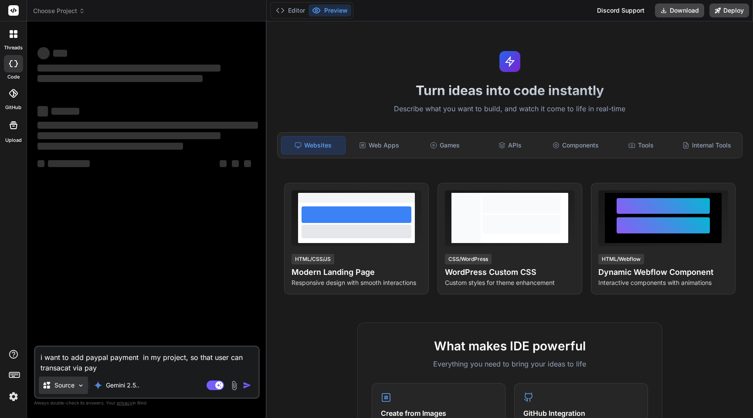
click at [70, 391] on div "Source" at bounding box center [63, 384] width 49 height 17
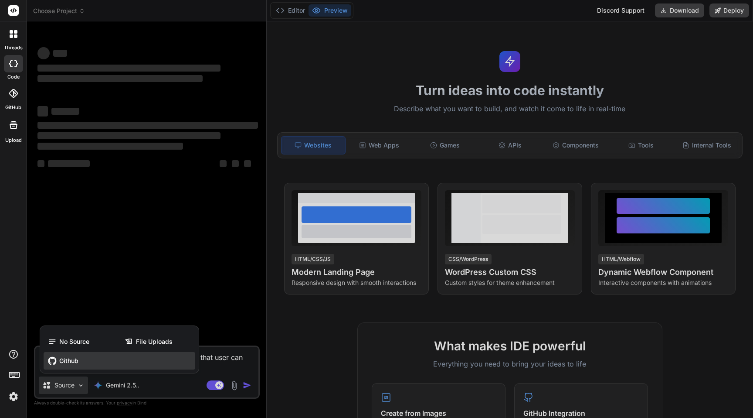
click at [64, 356] on span "Github" at bounding box center [68, 360] width 19 height 9
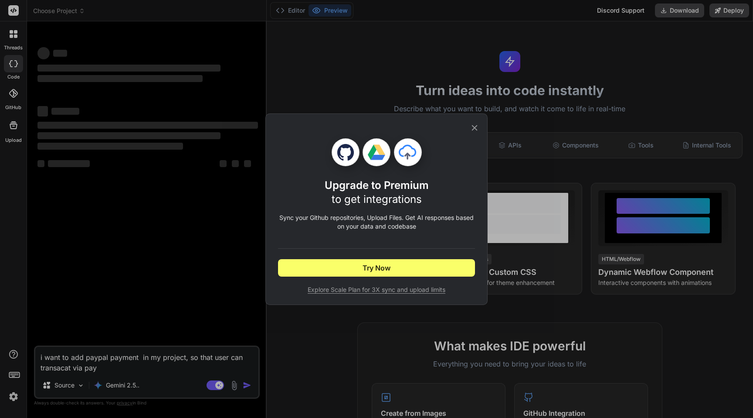
click at [156, 193] on div "Upgrade to Premium to get integrations Sync your Github repositories, Upload Fi…" at bounding box center [376, 209] width 753 height 418
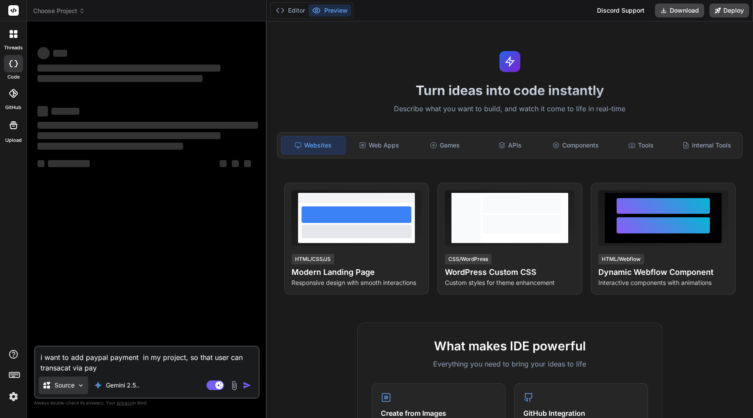
click at [68, 383] on p "Source" at bounding box center [64, 385] width 20 height 9
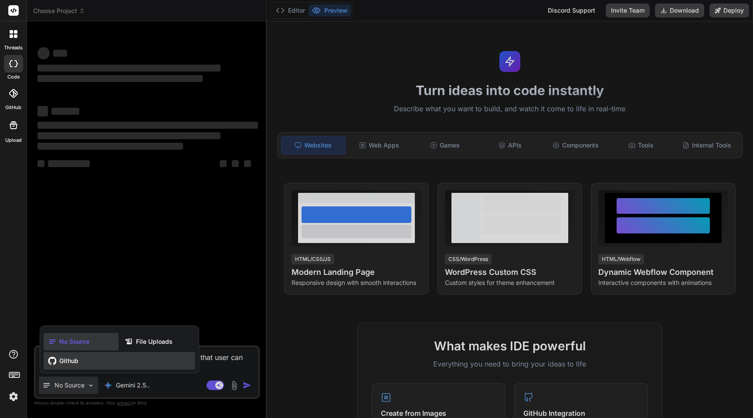
click at [73, 362] on span "Github" at bounding box center [68, 360] width 19 height 9
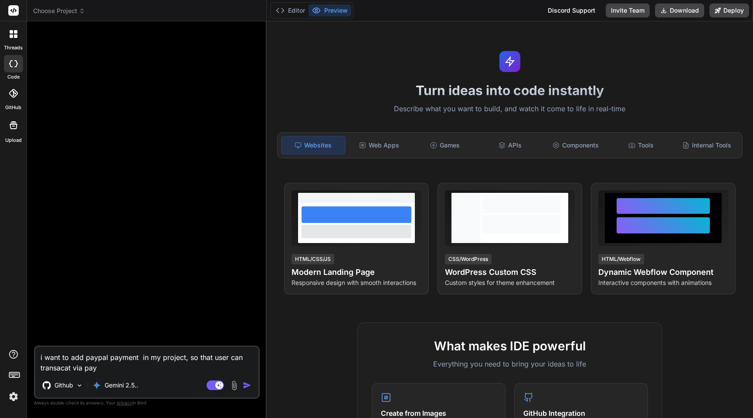
click at [152, 366] on textarea "i want to add paypal payment in my project, so that user can transacat via pay" at bounding box center [146, 360] width 223 height 26
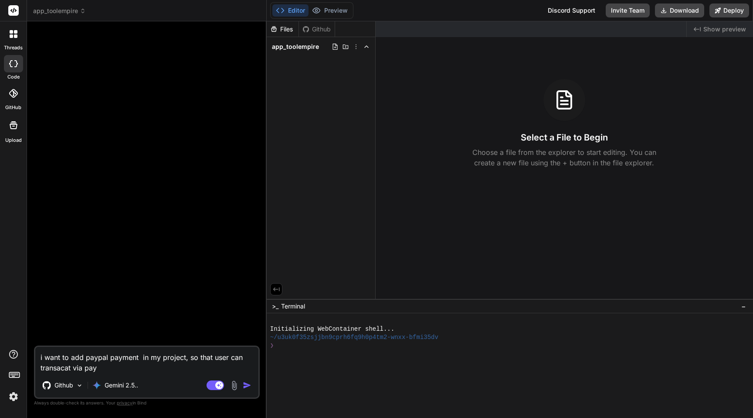
click at [248, 386] on img "button" at bounding box center [247, 385] width 9 height 9
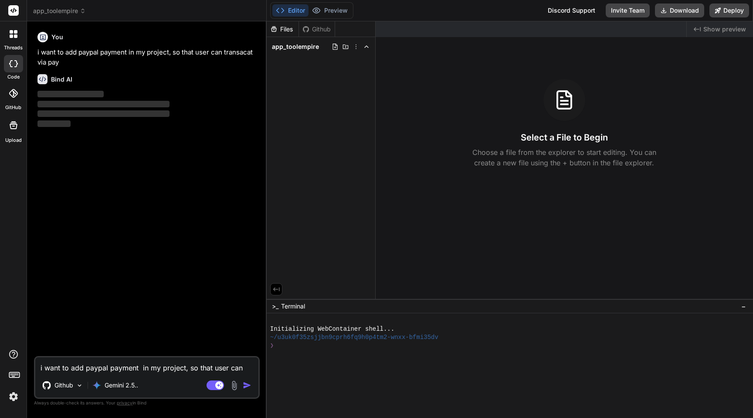
click at [311, 29] on div "Github" at bounding box center [317, 29] width 36 height 9
click at [298, 43] on span "app_toolempire" at bounding box center [295, 46] width 47 height 9
click at [364, 47] on icon at bounding box center [366, 46] width 7 height 7
click at [365, 47] on polyline at bounding box center [366, 47] width 3 height 2
click at [356, 47] on icon at bounding box center [356, 46] width 1 height 5
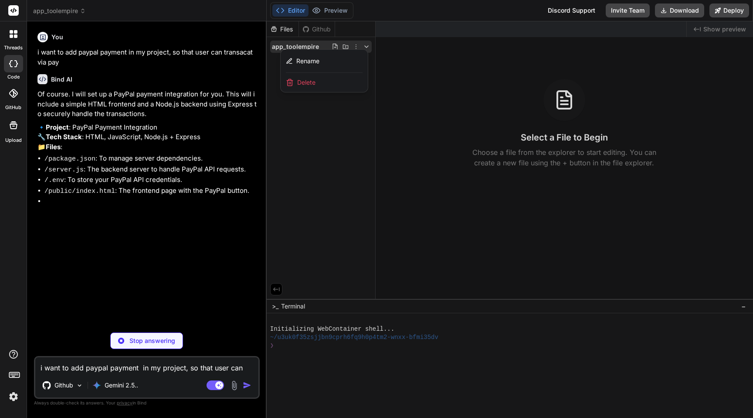
click at [155, 188] on li "/public/index.html : The frontend page with the PayPal button." at bounding box center [151, 191] width 214 height 11
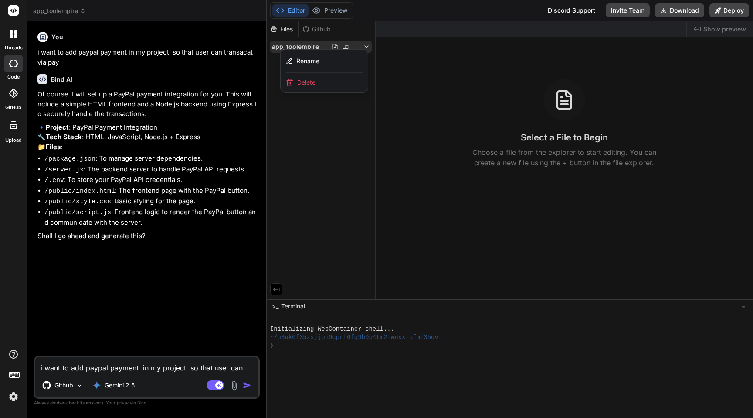
type textarea "x"
click at [116, 370] on textarea "i want to add paypal payment in my project, so that user can transacat via pay" at bounding box center [146, 365] width 223 height 16
type textarea "i"
type textarea "x"
type textarea "i"
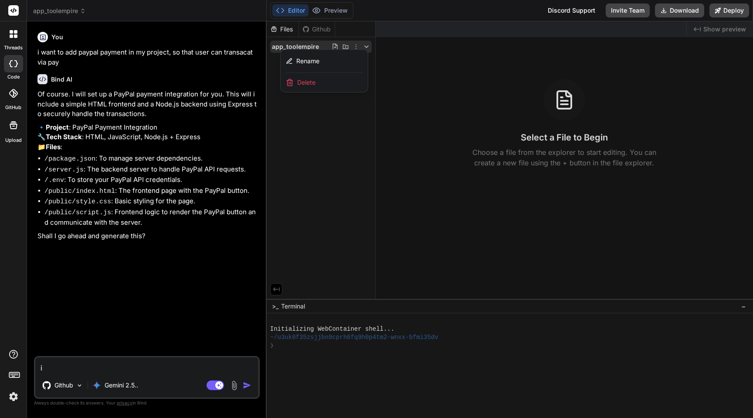
type textarea "x"
type textarea "i h"
type textarea "x"
type textarea "i ha"
type textarea "x"
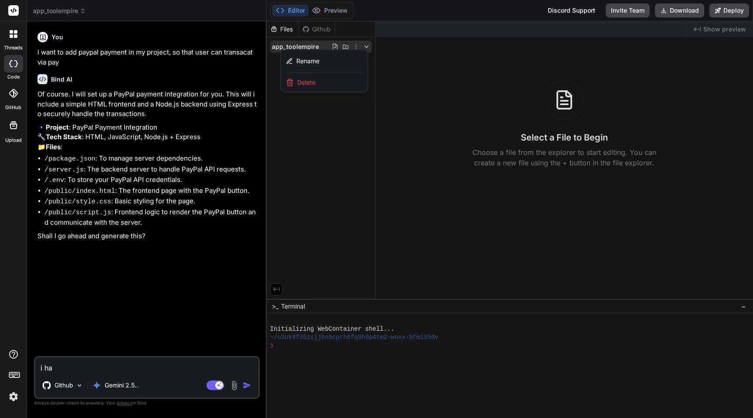
type textarea "i hav"
type textarea "x"
type textarea "i have"
type textarea "x"
type textarea "i have"
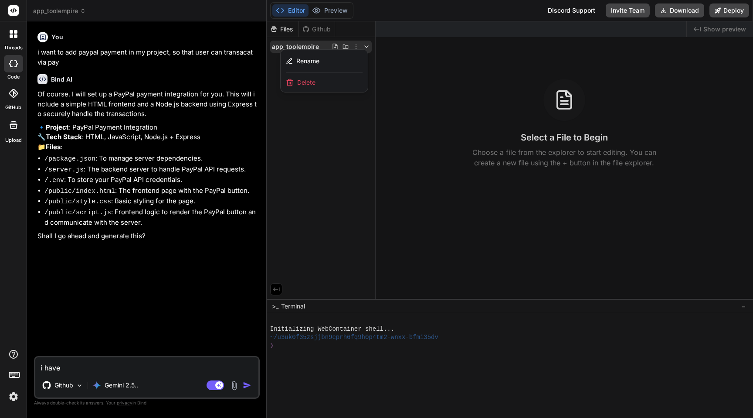
type textarea "x"
type textarea "i have c"
type textarea "x"
type textarea "i have co"
type textarea "x"
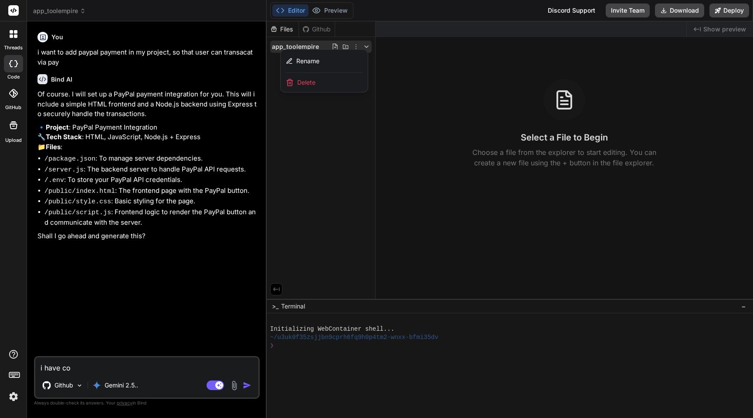
type textarea "i have con"
type textarea "x"
type textarea "i have conn"
type textarea "x"
type textarea "i have conne"
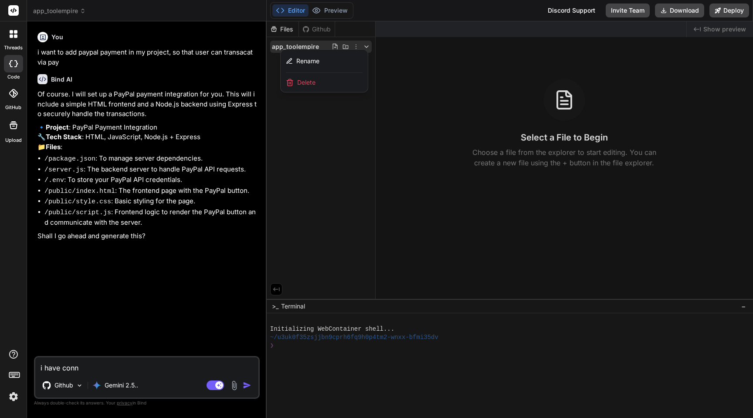
type textarea "x"
type textarea "i have connec"
type textarea "x"
type textarea "i have connect"
type textarea "x"
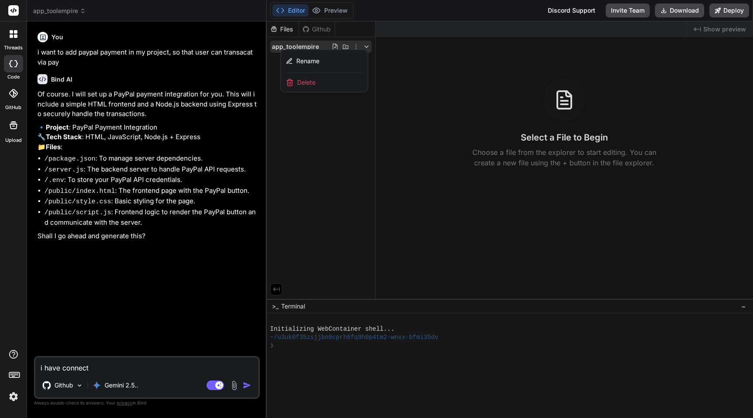
type textarea "i have connecte"
type textarea "x"
type textarea "i have connected"
type textarea "x"
type textarea "i have connected"
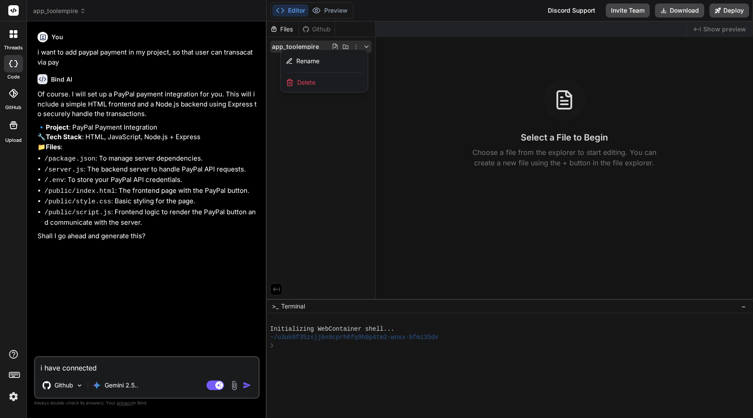
type textarea "x"
type textarea "i have connected m"
type textarea "x"
type textarea "i have connected my"
type textarea "x"
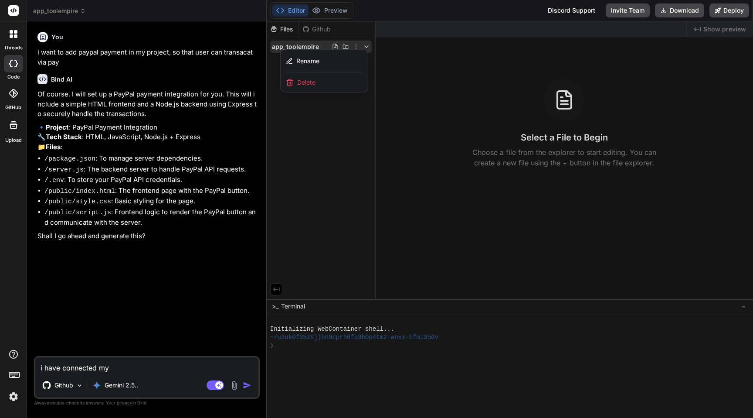
type textarea "i have connected my"
type textarea "x"
type textarea "i have connected my g"
type textarea "x"
type textarea "i have connected my gi"
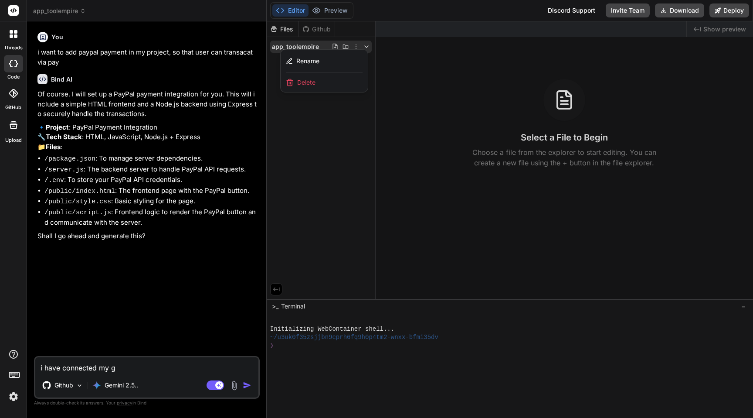
type textarea "x"
type textarea "i have connected my git"
type textarea "x"
type textarea "i have connected my gith"
type textarea "x"
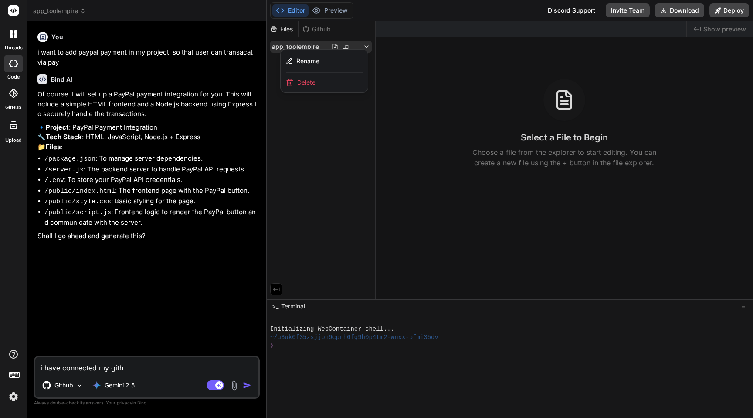
type textarea "i have connected my githu"
type textarea "x"
type textarea "i have connected my github"
type textarea "x"
type textarea "i have connected my github"
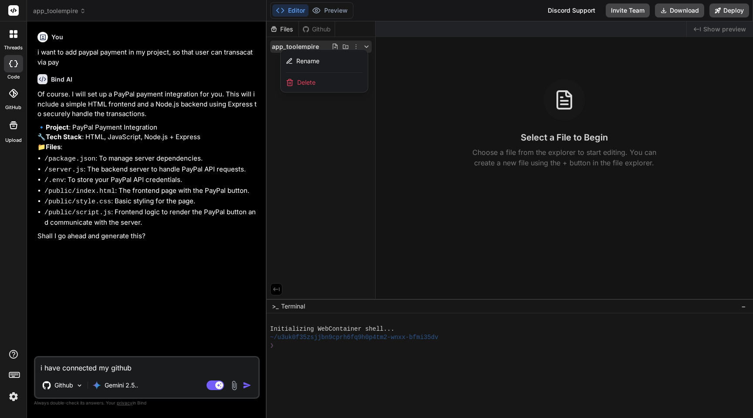
type textarea "x"
type textarea "i have connected my github u"
type textarea "x"
type textarea "i have connected my github us"
type textarea "x"
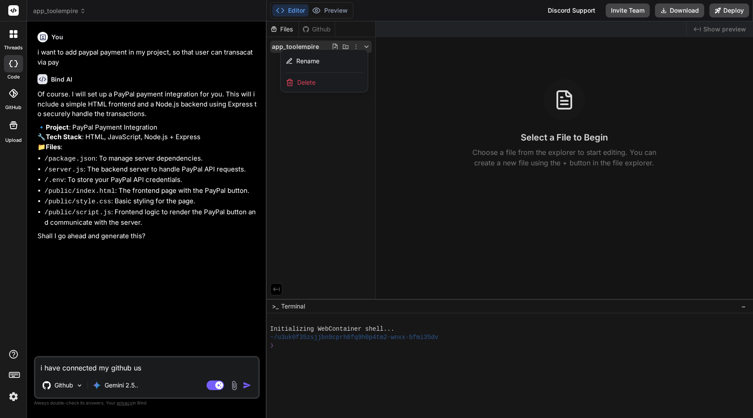
type textarea "i have connected my github use"
type textarea "x"
type textarea "i have connected my github use"
type textarea "x"
type textarea "i have connected my github use i"
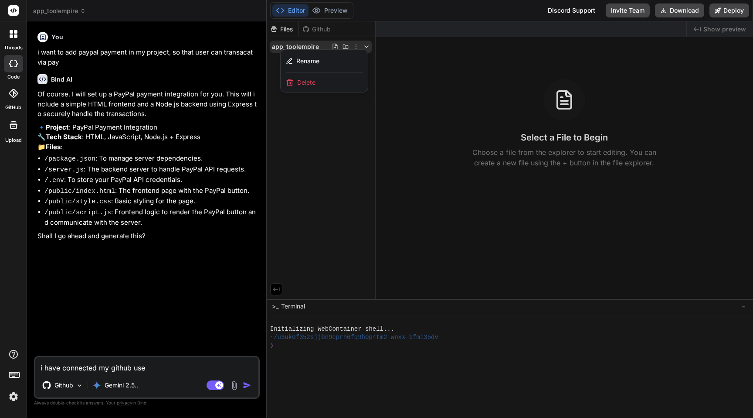
type textarea "x"
type textarea "i have connected my github use in"
type textarea "x"
type textarea "i have connected my github use in"
type textarea "x"
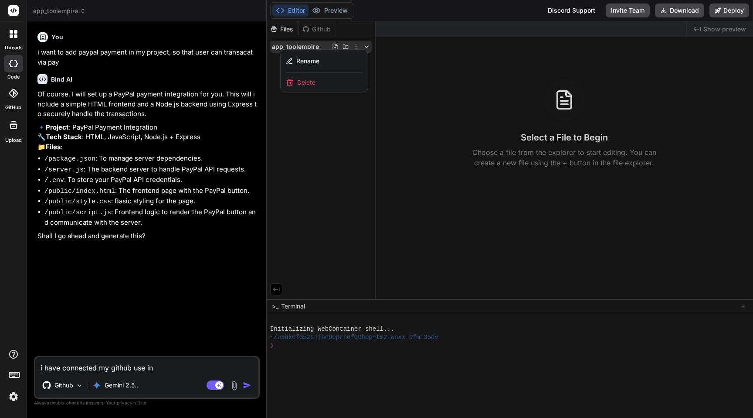
type textarea "i have connected my github use in t"
type textarea "x"
type textarea "i have connected my github use in th"
type textarea "x"
type textarea "i have connected my github use in tha"
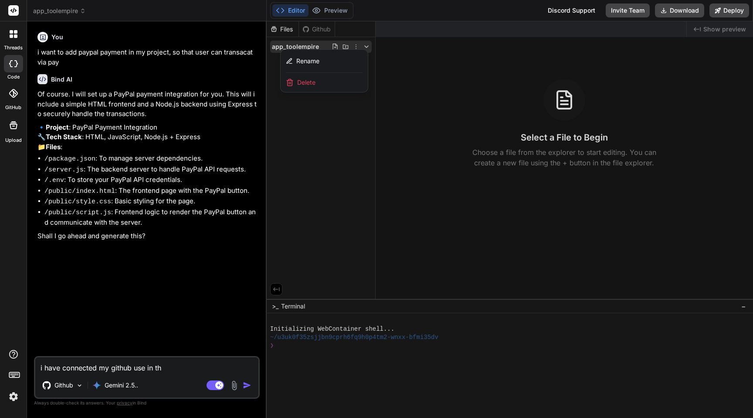
type textarea "x"
type textarea "i have connected my github use in that"
type textarea "x"
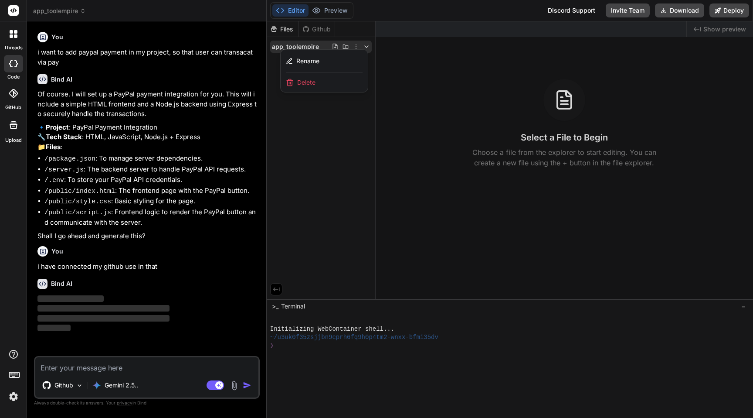
click at [324, 149] on div at bounding box center [510, 219] width 486 height 396
click at [325, 25] on div "Github" at bounding box center [317, 29] width 36 height 9
click at [358, 48] on icon at bounding box center [356, 46] width 7 height 7
click at [340, 128] on div at bounding box center [510, 219] width 486 height 396
click at [368, 45] on icon at bounding box center [366, 46] width 7 height 7
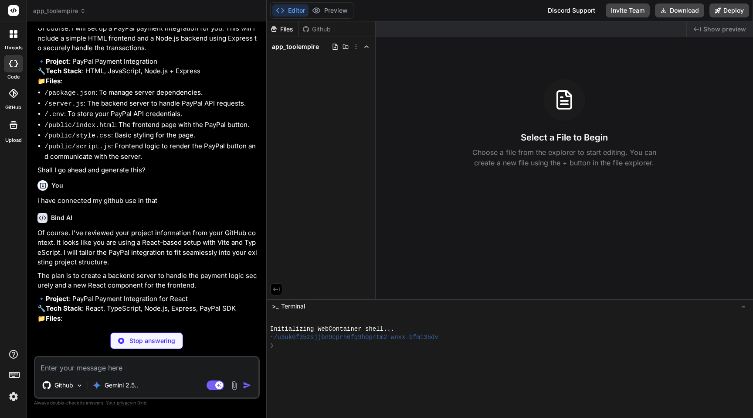
scroll to position [99, 0]
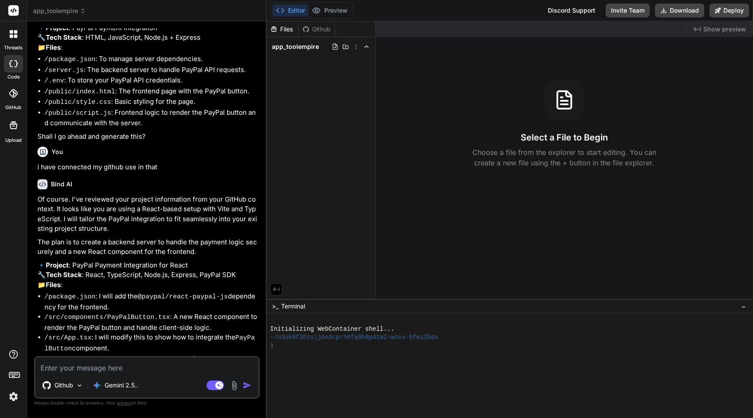
type textarea "x"
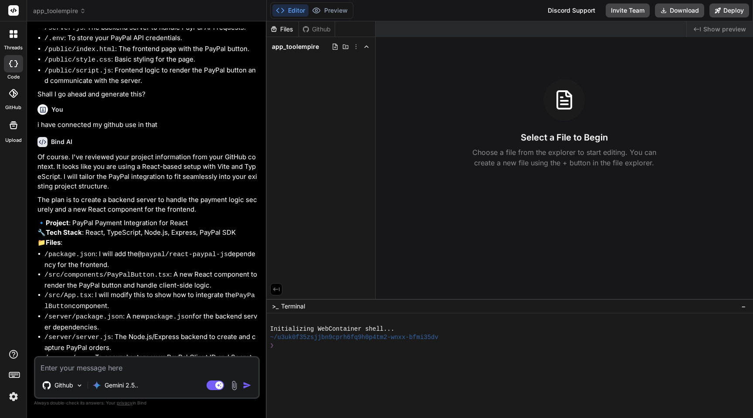
scroll to position [176, 0]
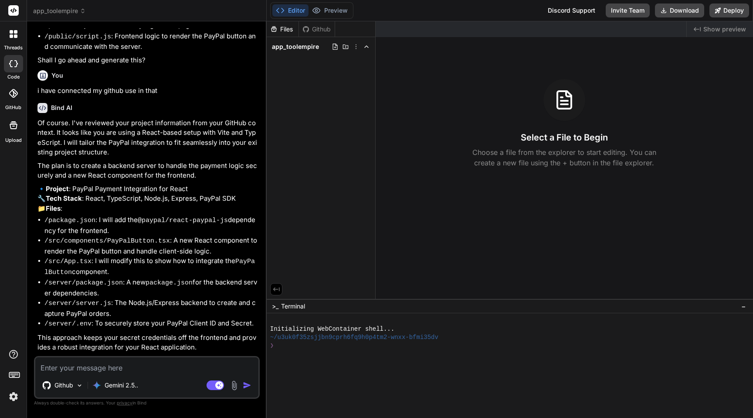
click at [149, 364] on textarea at bounding box center [146, 365] width 223 height 16
type textarea "w"
type textarea "x"
type textarea "wh"
type textarea "x"
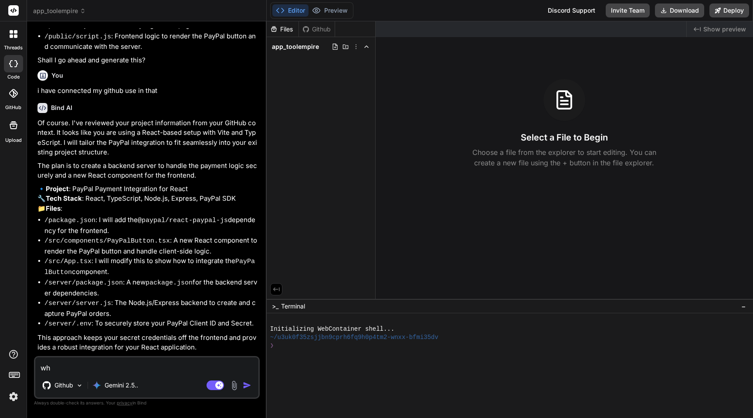
type textarea "wha"
type textarea "x"
type textarea "what"
type textarea "x"
type textarea "what"
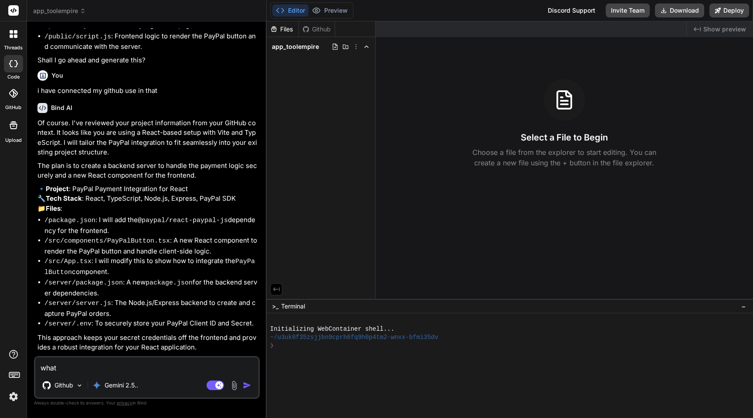
type textarea "x"
type textarea "what i"
type textarea "x"
type textarea "what is"
type textarea "x"
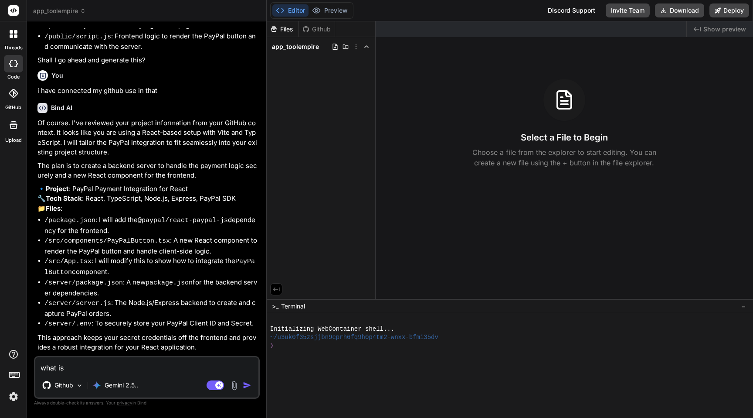
type textarea "what is"
type textarea "x"
type textarea "what is m"
type textarea "x"
type textarea "what is my"
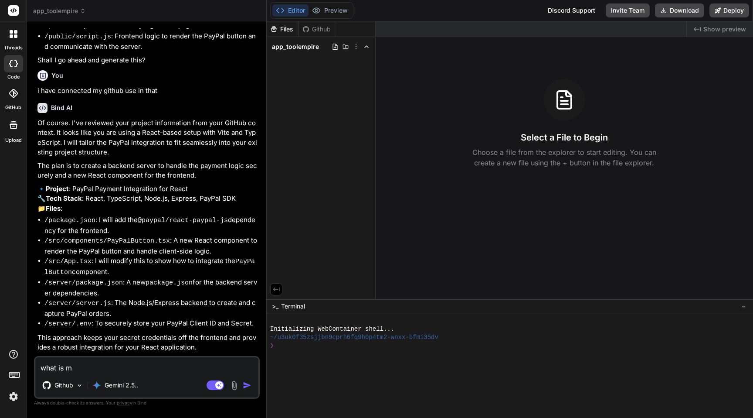
type textarea "x"
type textarea "what is my"
type textarea "x"
type textarea "what is my g"
type textarea "x"
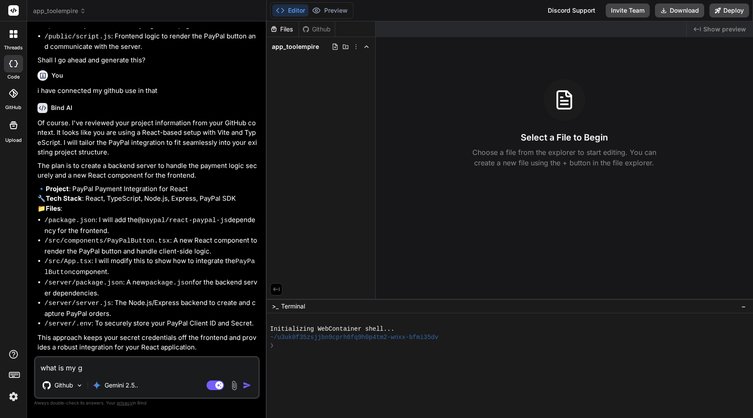
type textarea "what is my gi"
type textarea "x"
type textarea "what is my gii"
type textarea "x"
type textarea "what is my gi"
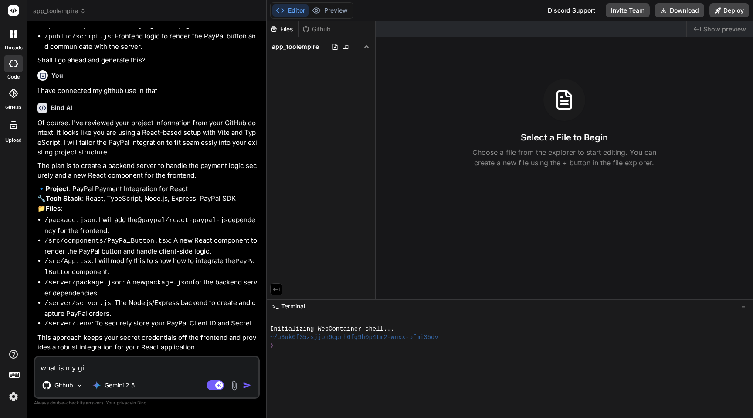
type textarea "x"
type textarea "what is my git"
type textarea "x"
type textarea "what is my git"
type textarea "x"
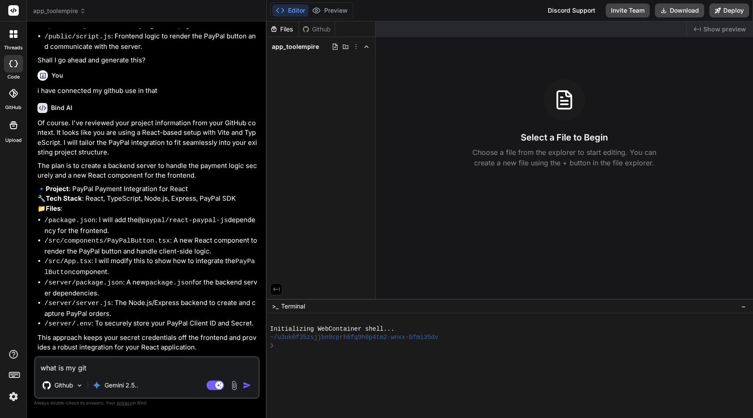
type textarea "what is my git a"
type textarea "x"
type textarea "what is my git ab"
type textarea "x"
type textarea "what is my git a"
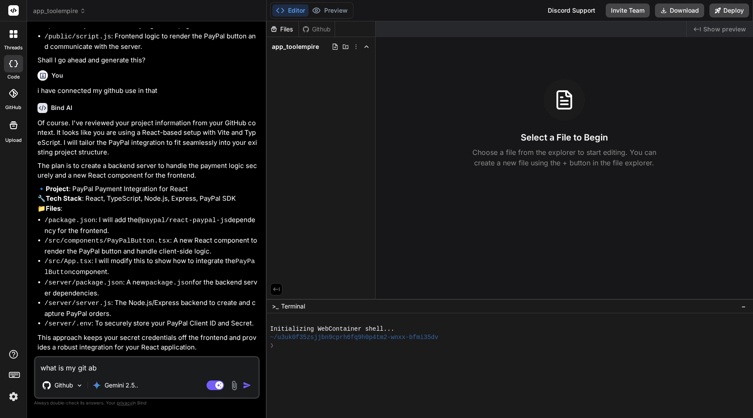
type textarea "x"
type textarea "what is my git"
type textarea "x"
type textarea "what is my git p"
type textarea "x"
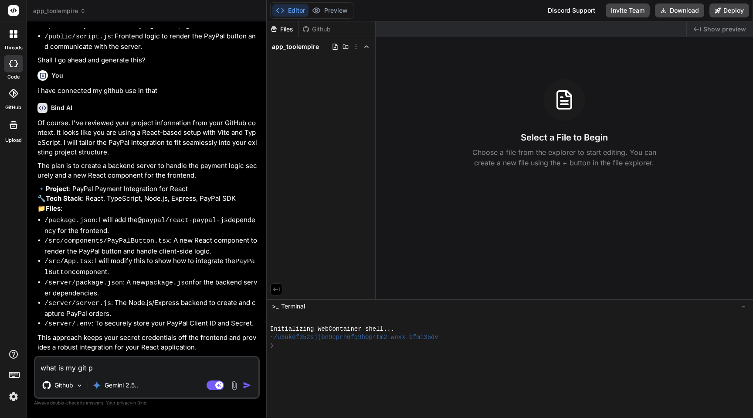
type textarea "what is my git pe"
type textarea "x"
type textarea "what is my git peo"
type textarea "x"
type textarea "what is my git peoj"
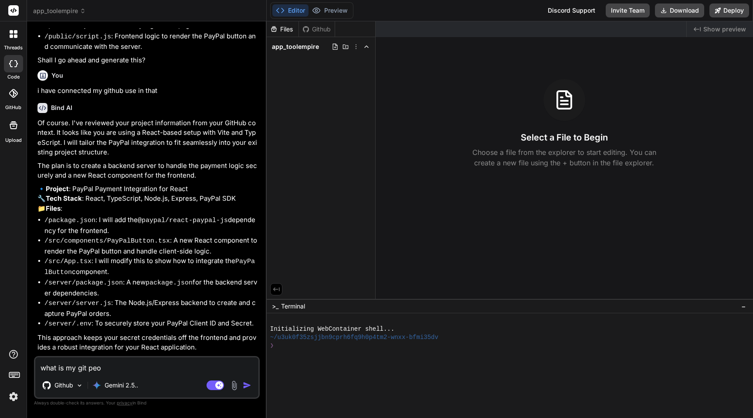
type textarea "x"
type textarea "what is my git peoje"
type textarea "x"
type textarea "what is my git peojec"
type textarea "x"
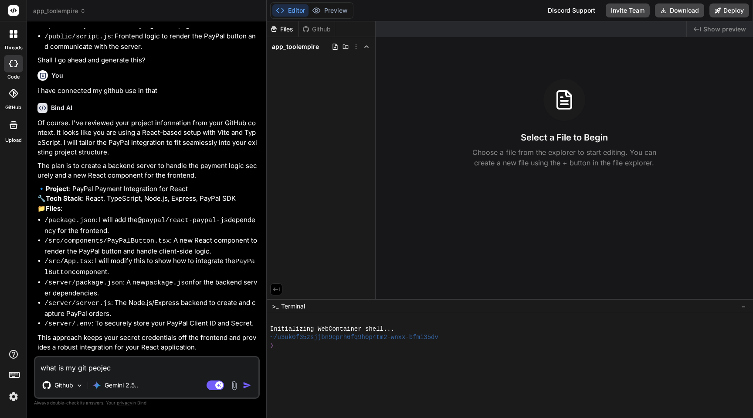
type textarea "what is my git peoject"
type textarea "x"
type textarea "what is my git peoject"
type textarea "x"
type textarea "what is my git peoject i"
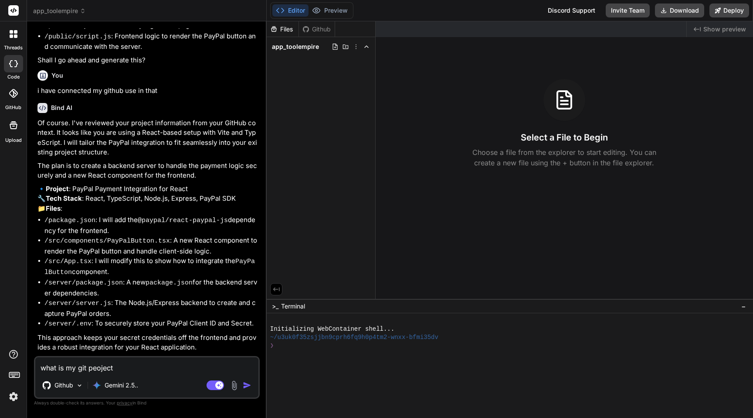
type textarea "x"
type textarea "what is my git peoject is"
type textarea "x"
type textarea "what is my git peoject is"
type textarea "x"
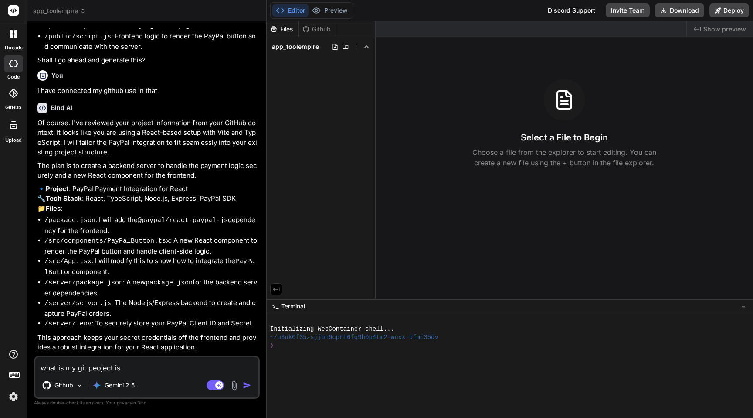
type textarea "what is my git peoject is a"
type textarea "x"
type textarea "what is my git peoject is ab"
type textarea "x"
type textarea "what is my git peoject is abo"
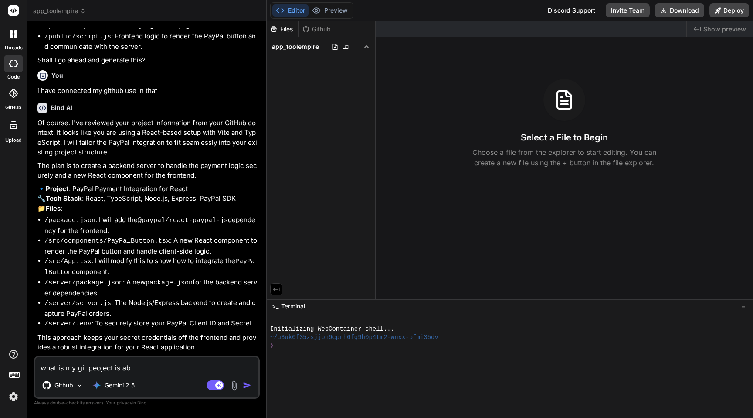
type textarea "x"
type textarea "what is my git peoject is abou"
type textarea "x"
type textarea "what is my git peoject is about"
type textarea "x"
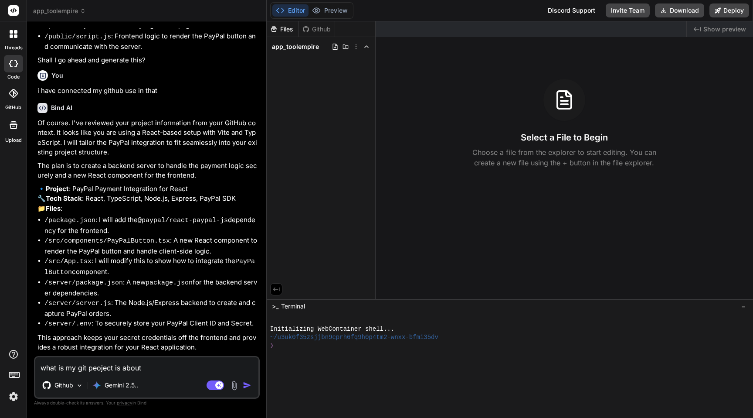
type textarea "what is my git peoject is about?"
type textarea "x"
type textarea "what is my git peoject is about?"
type textarea "x"
type textarea "what is my git peoject is about? w"
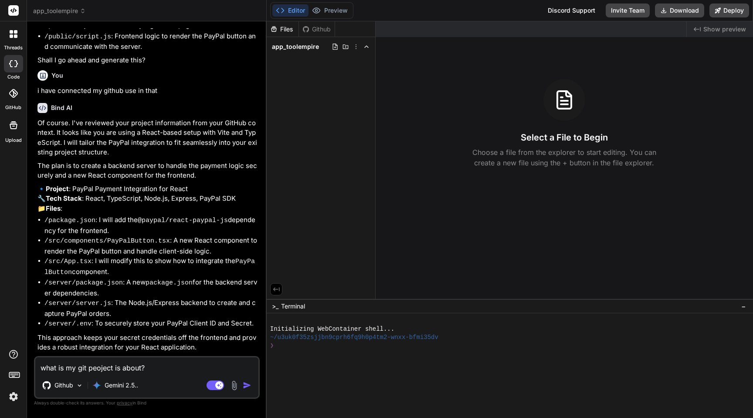
type textarea "x"
type textarea "what is my git peoject is about? wh"
type textarea "x"
type textarea "what is my git peoject is about? wha"
type textarea "x"
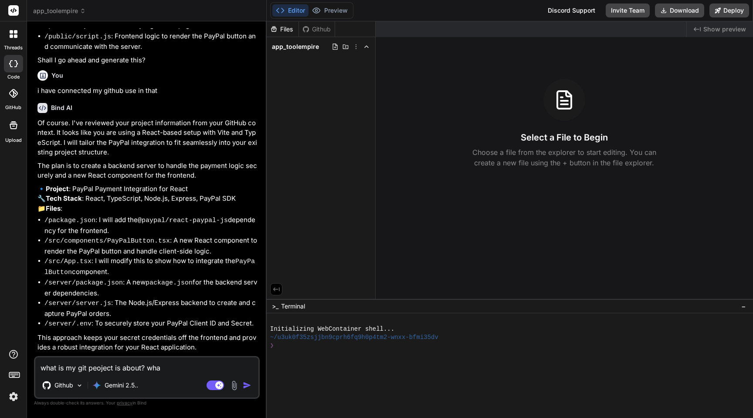
type textarea "what is my git peoject is about? what"
type textarea "x"
type textarea "what is my git peoject is about? what"
type textarea "x"
type textarea "what is my git peoject is about? what s"
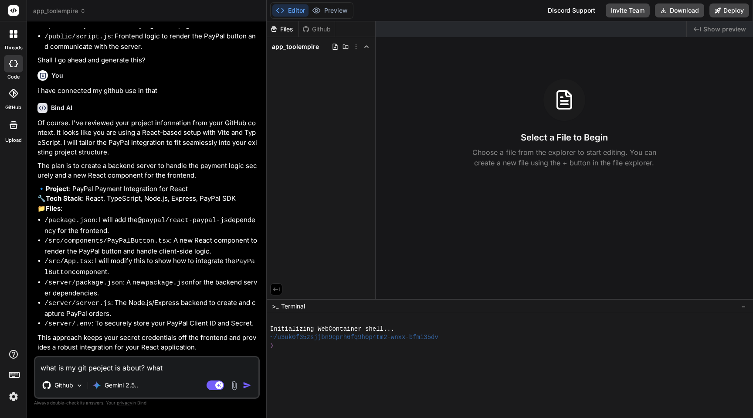
type textarea "x"
type textarea "what is my git peoject is about? what so"
type textarea "x"
type textarea "what is my git peoject is about? what soe"
type textarea "x"
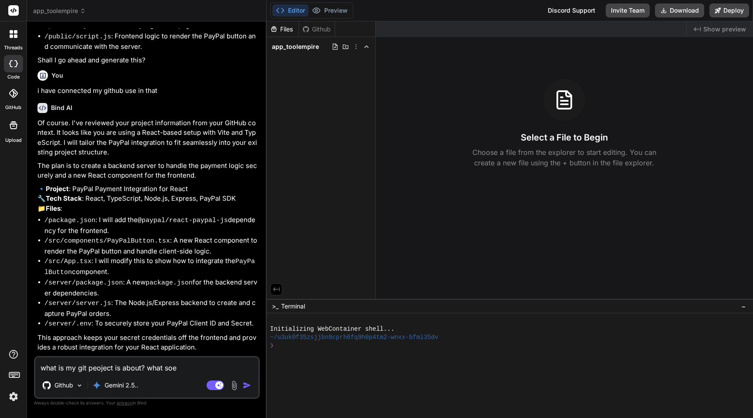
type textarea "what is my git peoject is about? what soes"
type textarea "x"
type textarea "what is my git peoject is about? what soes"
type textarea "x"
type textarea "what is my git peoject is about? what soes"
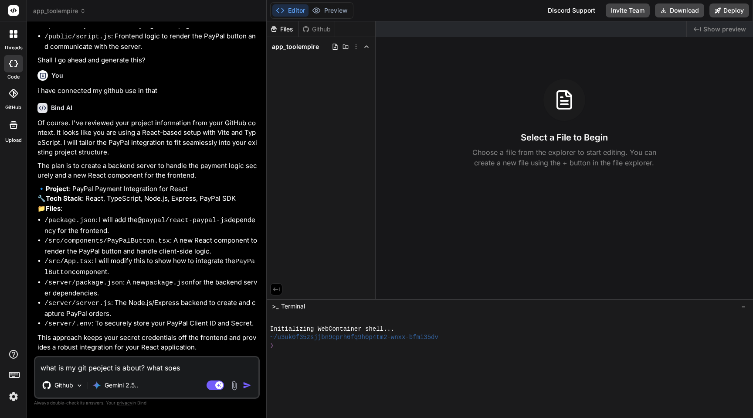
type textarea "x"
type textarea "what is my git peoject is about? what soe"
type textarea "x"
type textarea "what is my git peoject is about? what so"
type textarea "x"
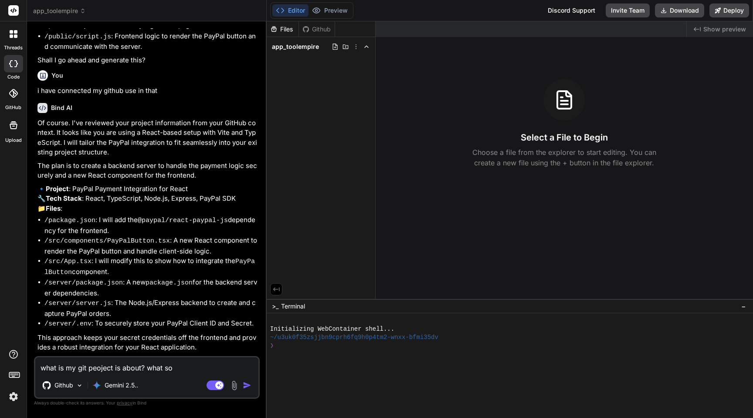
type textarea "what is my git peoject is about? what s"
type textarea "x"
type textarea "what is my git peoject is about? what"
type textarea "x"
type textarea "what is my git peoject is about? what d"
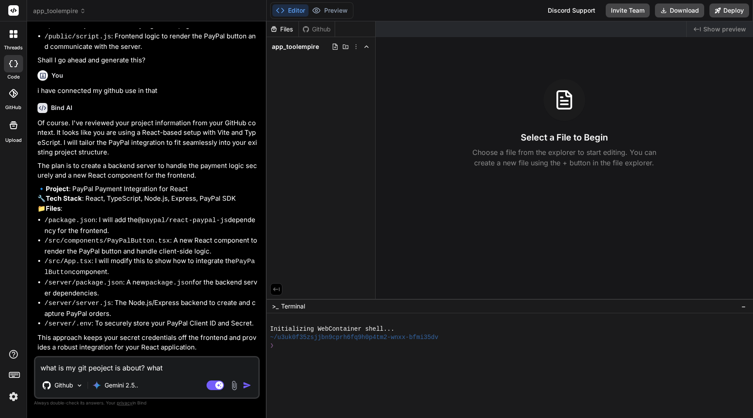
type textarea "x"
type textarea "what is my git peoject is about? what do"
type textarea "x"
type textarea "what is my git peoject is about? what doe"
type textarea "x"
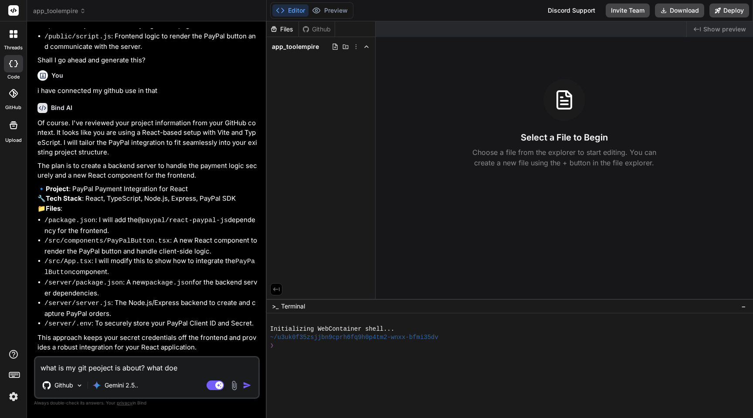
type textarea "what is my git peoject is about? what does"
type textarea "x"
type textarea "what is my git peoject is about? what does"
type textarea "x"
type textarea "what is my git peoject is about? what does m"
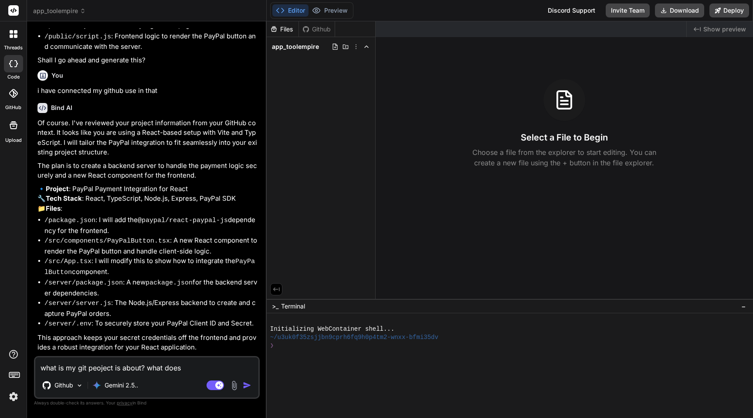
type textarea "x"
type textarea "what is my git peoject is about? what does my"
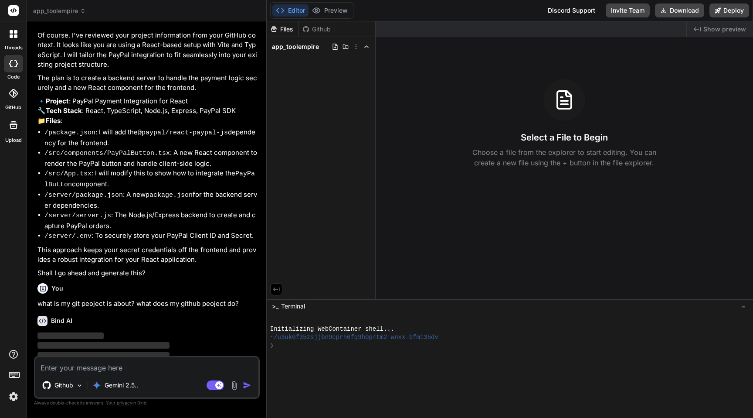
scroll to position [266, 0]
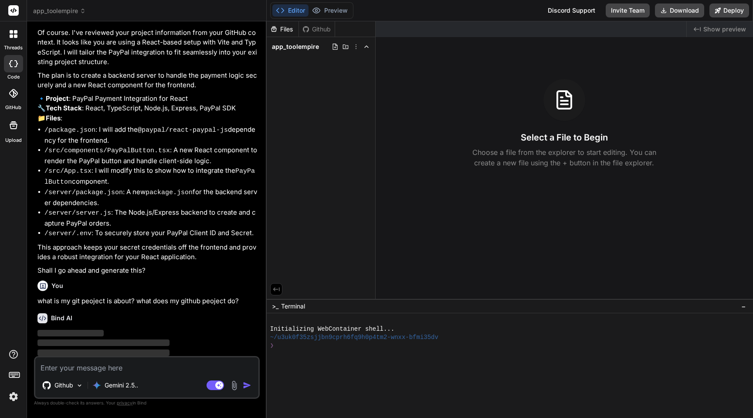
click at [234, 384] on img at bounding box center [234, 385] width 10 height 10
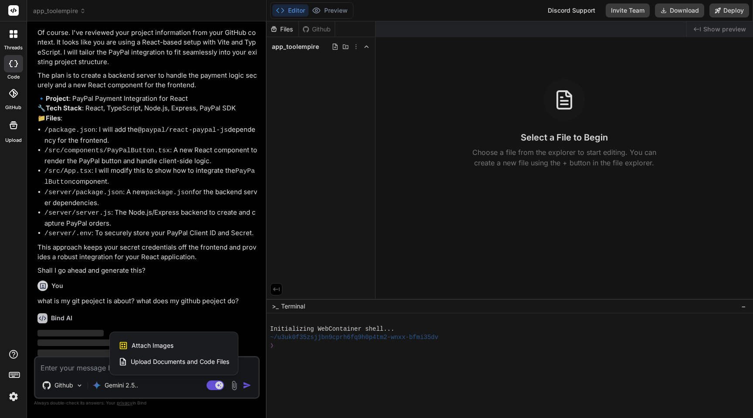
click at [190, 297] on div at bounding box center [376, 209] width 753 height 418
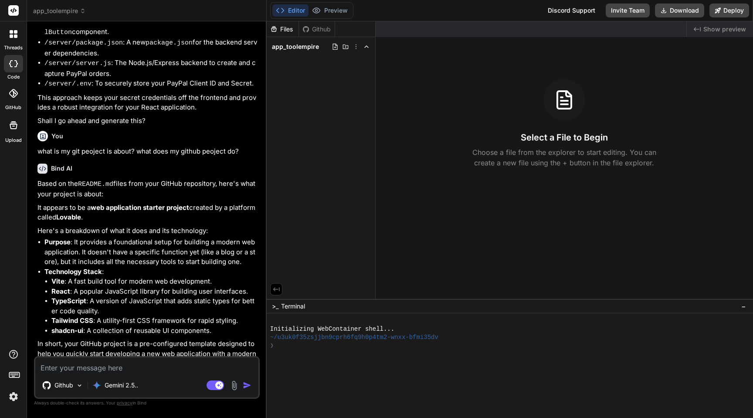
scroll to position [417, 0]
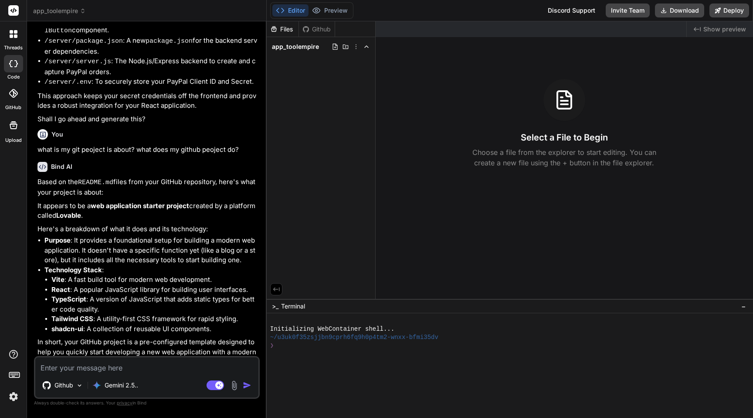
click at [137, 364] on textarea at bounding box center [146, 365] width 223 height 16
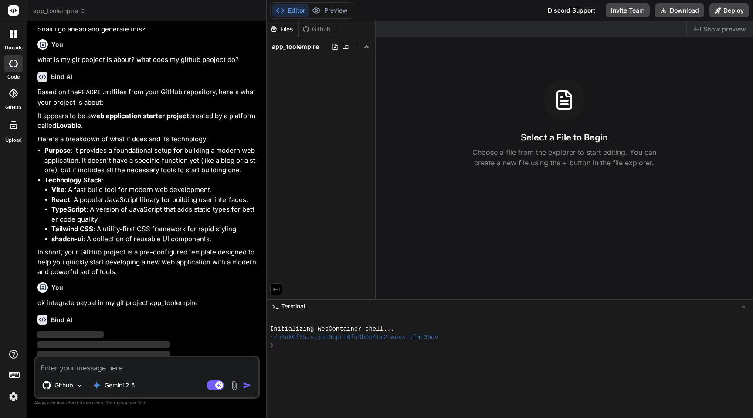
scroll to position [508, 0]
click at [59, 383] on p "Github" at bounding box center [63, 385] width 19 height 9
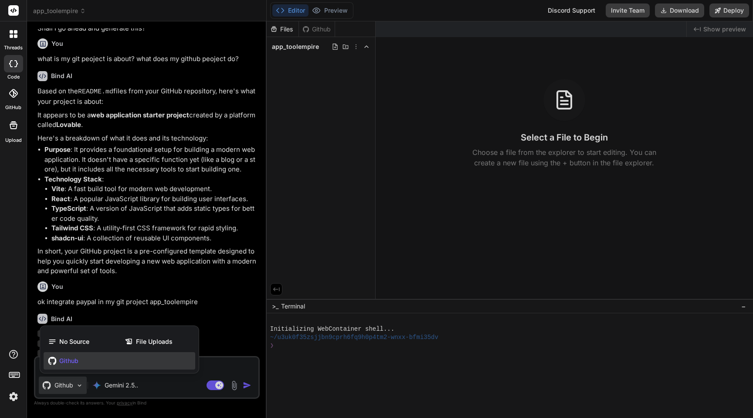
click at [156, 232] on div at bounding box center [376, 209] width 753 height 418
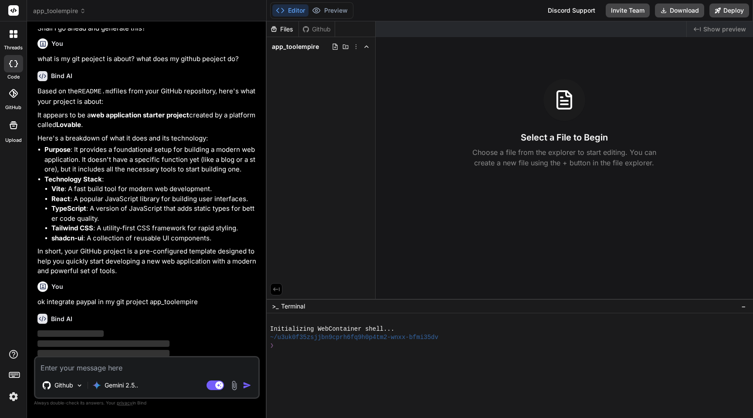
click at [13, 93] on icon at bounding box center [13, 93] width 9 height 9
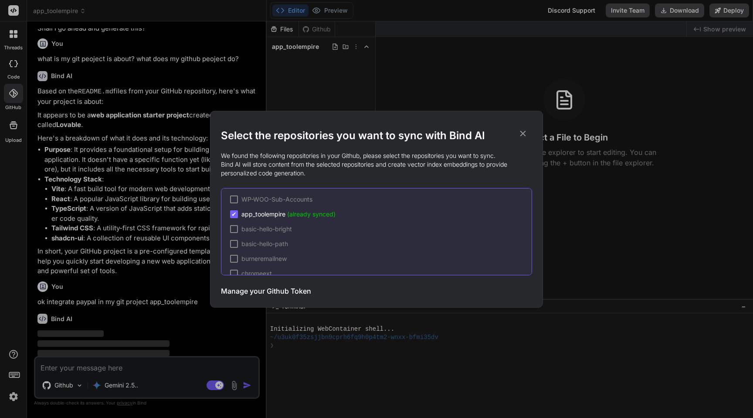
scroll to position [157, 0]
click at [263, 221] on span "app_toolempire (already synced)" at bounding box center [288, 221] width 94 height 9
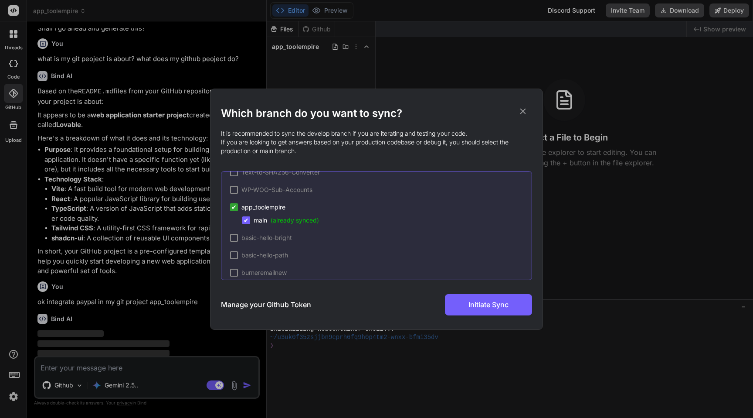
scroll to position [145, 0]
click at [525, 112] on icon at bounding box center [523, 111] width 10 height 10
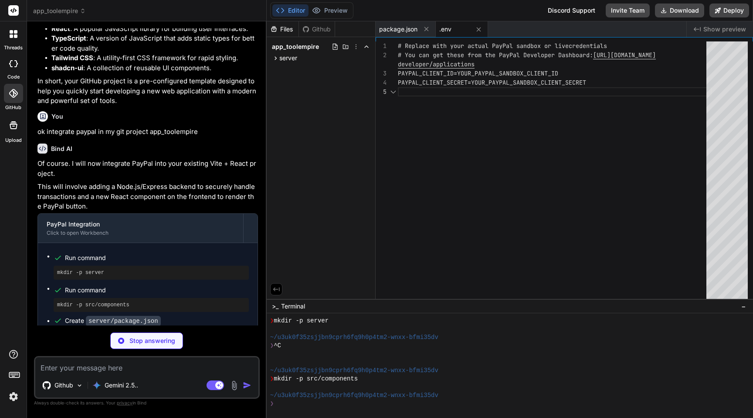
scroll to position [27, 0]
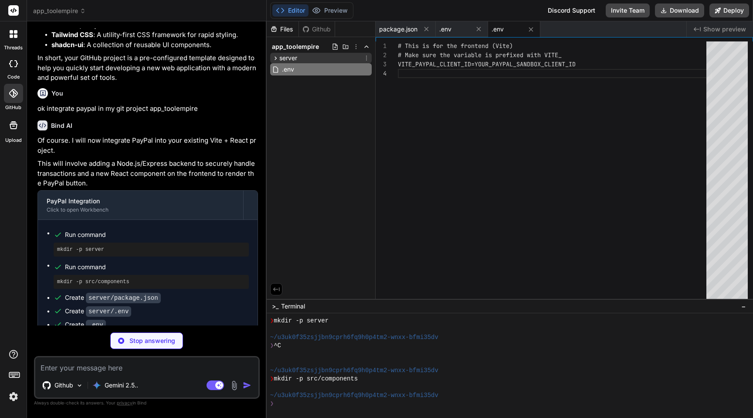
click at [274, 58] on icon at bounding box center [275, 57] width 7 height 7
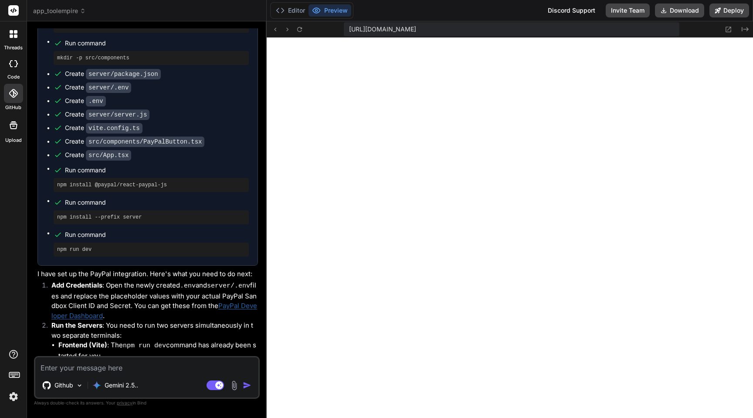
scroll to position [958, 0]
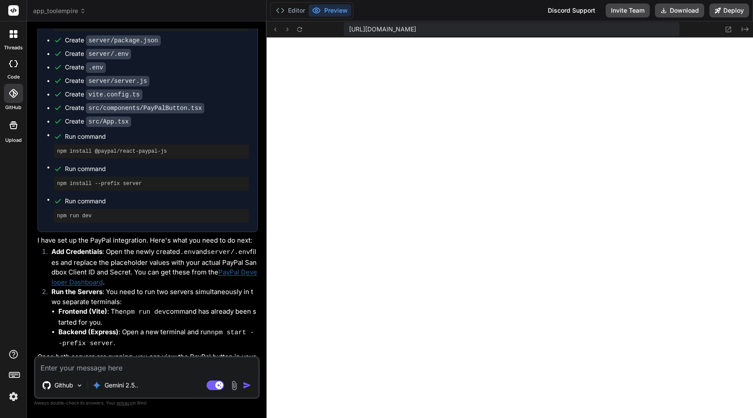
click at [126, 367] on textarea at bounding box center [146, 365] width 223 height 16
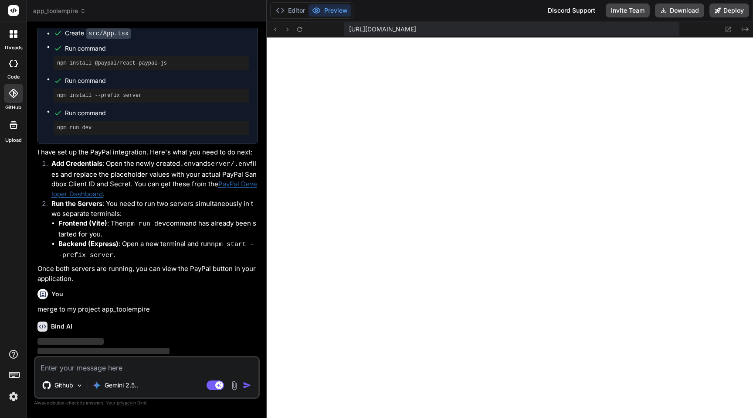
scroll to position [1049, 0]
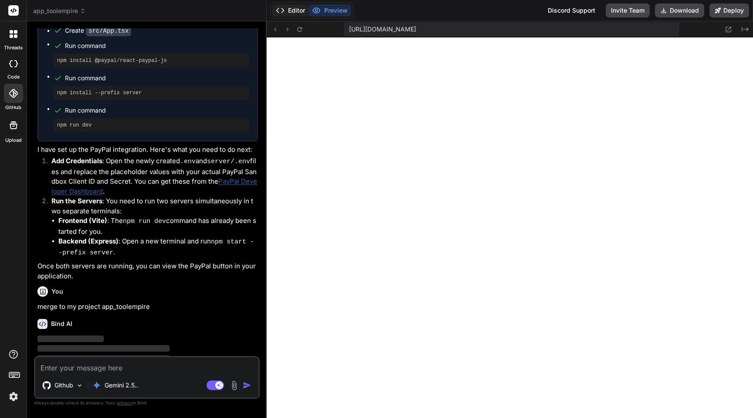
click at [294, 10] on button "Editor" at bounding box center [290, 10] width 36 height 12
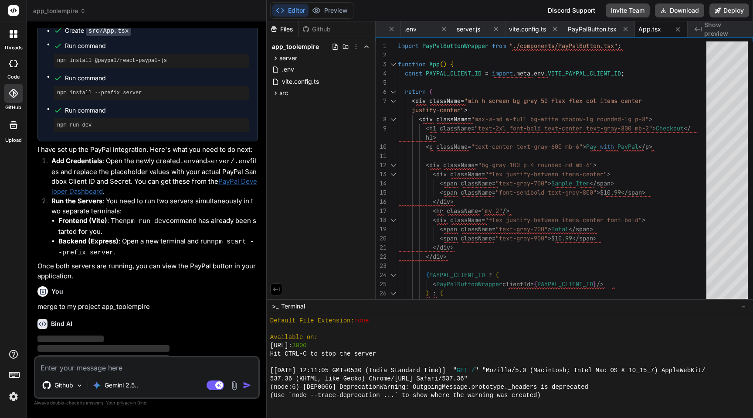
scroll to position [613, 0]
click at [385, 343] on div "[URL]: 3000" at bounding box center [505, 345] width 470 height 8
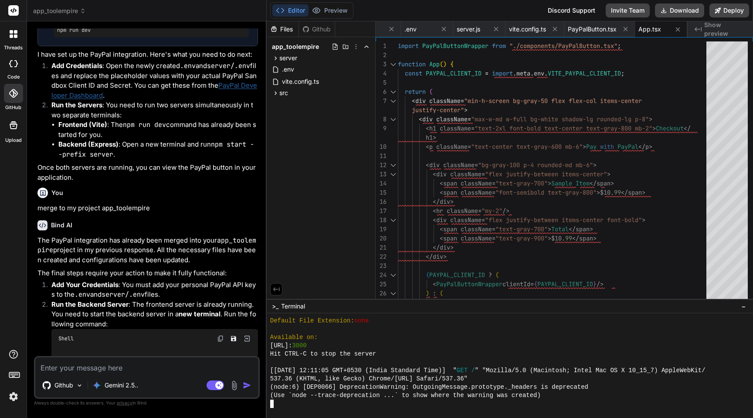
scroll to position [1182, 0]
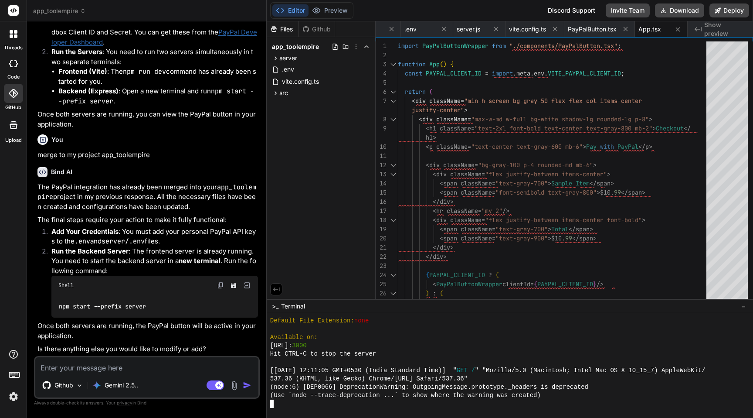
click at [234, 384] on img at bounding box center [234, 385] width 10 height 10
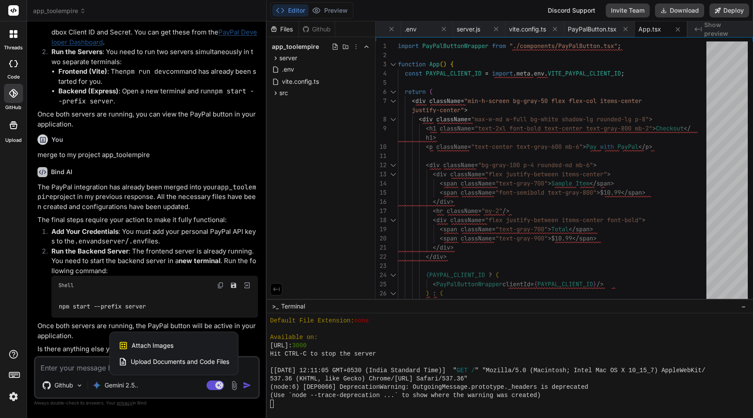
click at [139, 367] on div "Upload Documents and Code Files" at bounding box center [174, 361] width 111 height 16
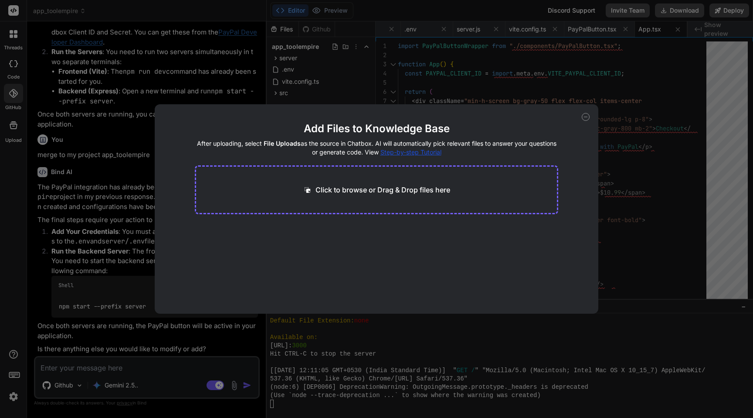
click at [344, 189] on p "Click to browse or Drag & Drop files here" at bounding box center [383, 189] width 135 height 10
click at [406, 152] on span "Step-by-step Tutorial" at bounding box center [411, 151] width 61 height 7
click at [172, 343] on div "Add Files to Knowledge Base After uploading, select File Uploads as the source …" at bounding box center [376, 209] width 753 height 418
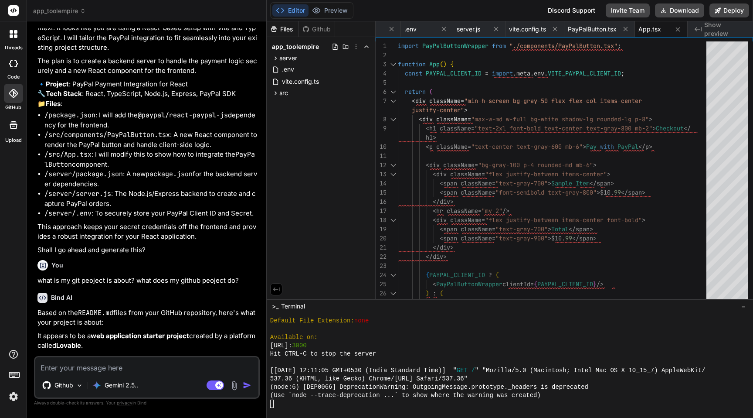
scroll to position [129, 0]
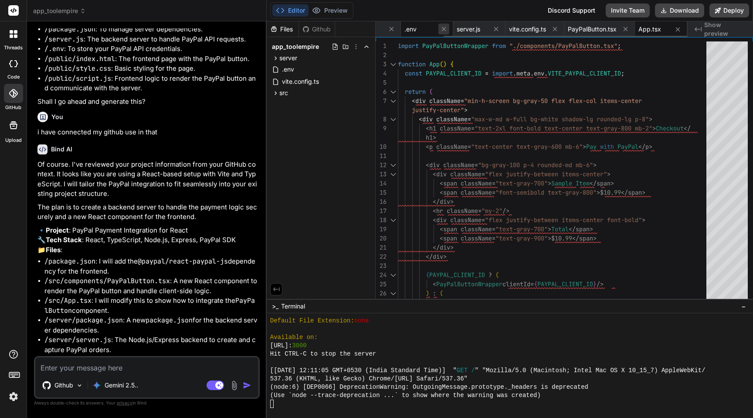
click at [441, 26] on icon at bounding box center [443, 28] width 7 height 7
click at [445, 30] on icon at bounding box center [443, 28] width 7 height 7
click at [479, 29] on icon at bounding box center [478, 29] width 4 height 4
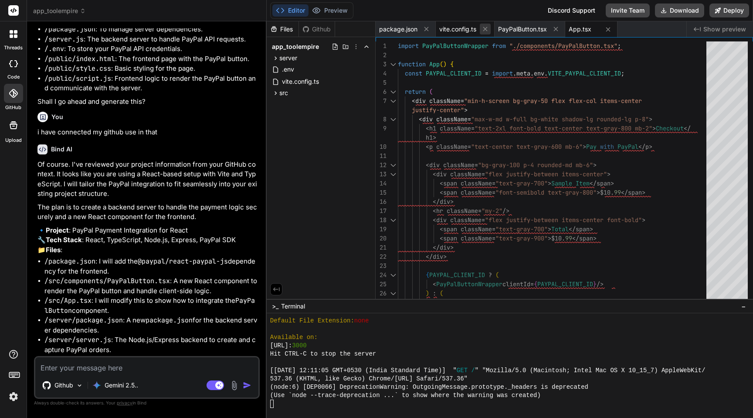
click at [487, 29] on icon at bounding box center [485, 28] width 7 height 7
click at [495, 30] on icon at bounding box center [496, 28] width 7 height 7
click at [430, 30] on icon at bounding box center [426, 28] width 7 height 7
click at [420, 31] on icon at bounding box center [418, 29] width 4 height 4
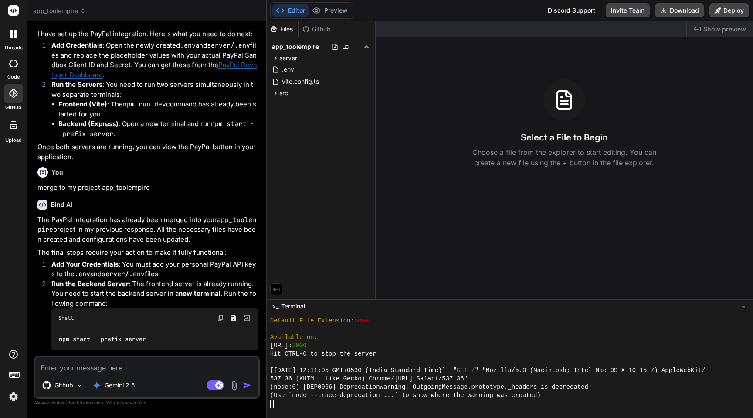
scroll to position [1182, 0]
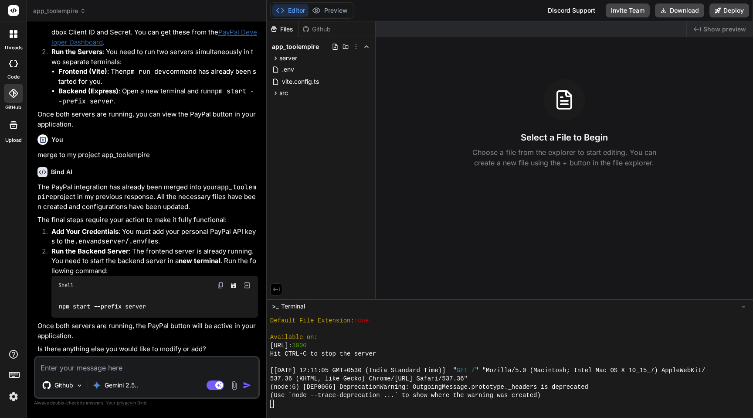
click at [154, 242] on p "Add Your Credentials : You must add your personal PayPal API keys to the .env a…" at bounding box center [154, 237] width 207 height 20
click at [11, 64] on icon at bounding box center [13, 63] width 9 height 7
click at [14, 92] on icon at bounding box center [13, 93] width 9 height 9
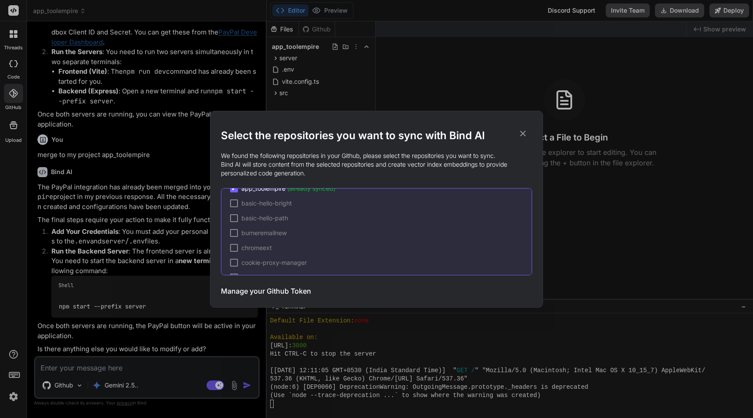
scroll to position [182, 0]
click at [290, 200] on span "(already synced)" at bounding box center [311, 196] width 48 height 7
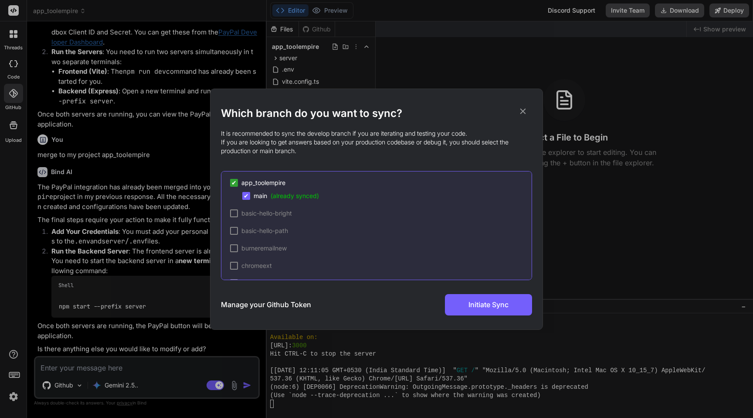
scroll to position [155, 0]
click at [524, 111] on icon at bounding box center [523, 111] width 6 height 6
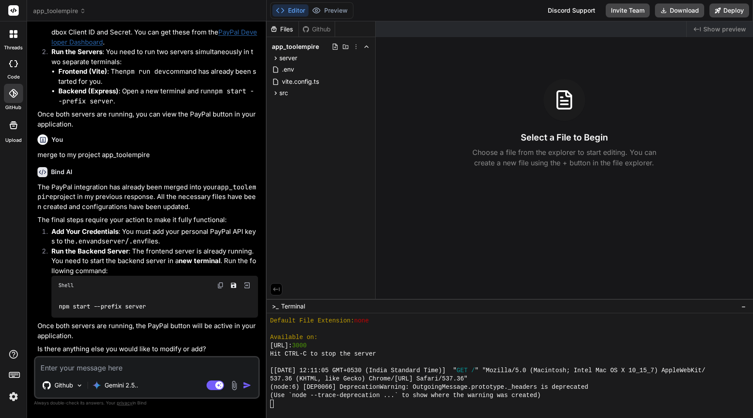
click at [17, 45] on label "threads" at bounding box center [13, 47] width 19 height 7
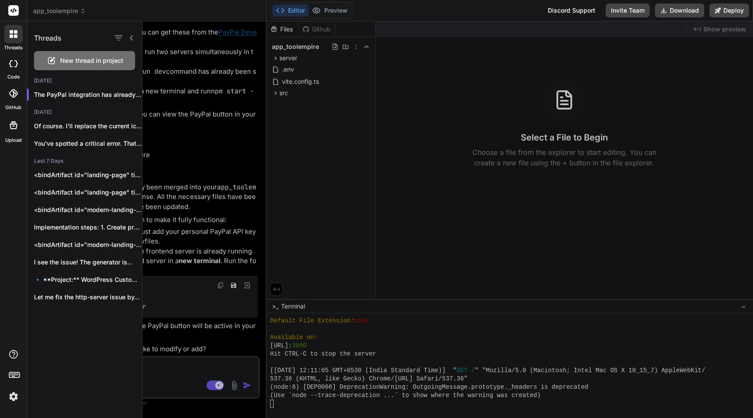
click at [83, 62] on span "New thread in project" at bounding box center [91, 60] width 63 height 9
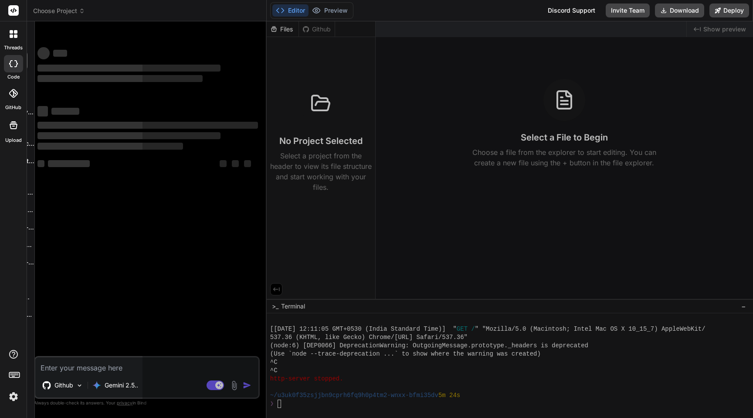
scroll to position [654, 0]
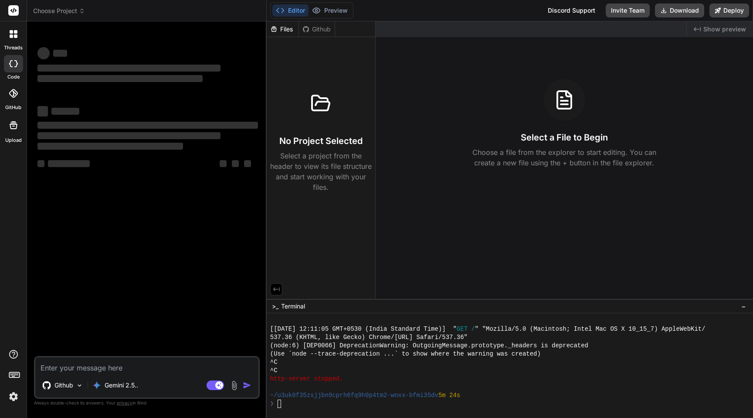
click at [313, 28] on div "Github" at bounding box center [317, 29] width 36 height 9
click at [325, 88] on div at bounding box center [321, 103] width 42 height 42
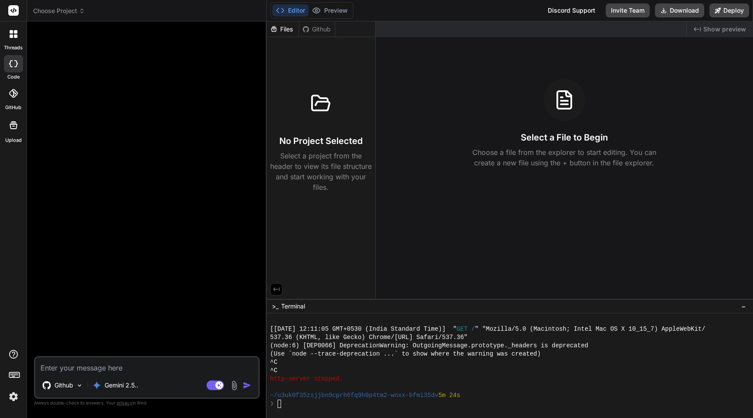
click at [16, 93] on icon at bounding box center [13, 93] width 9 height 9
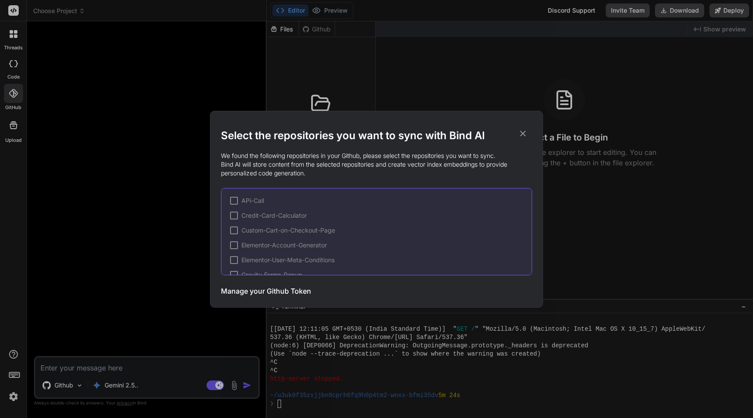
click at [278, 287] on h3 "Manage your Github Token" at bounding box center [266, 290] width 90 height 10
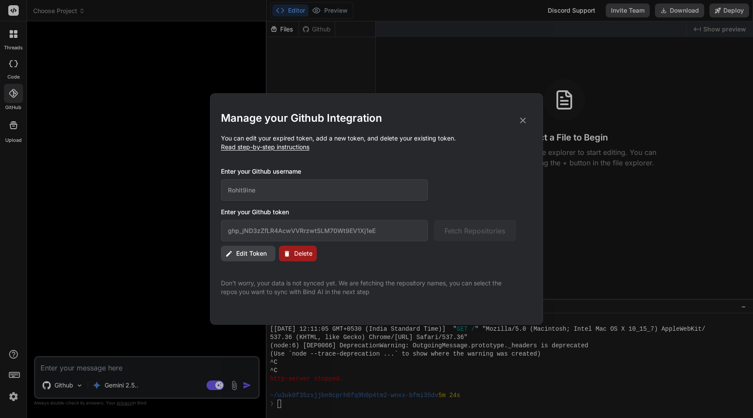
click at [293, 144] on span "Read step-by-step instructions" at bounding box center [265, 146] width 88 height 7
click at [263, 149] on span "Read step-by-step instructions" at bounding box center [265, 146] width 88 height 7
click at [519, 122] on icon at bounding box center [523, 121] width 10 height 10
